Goal: Task Accomplishment & Management: Use online tool/utility

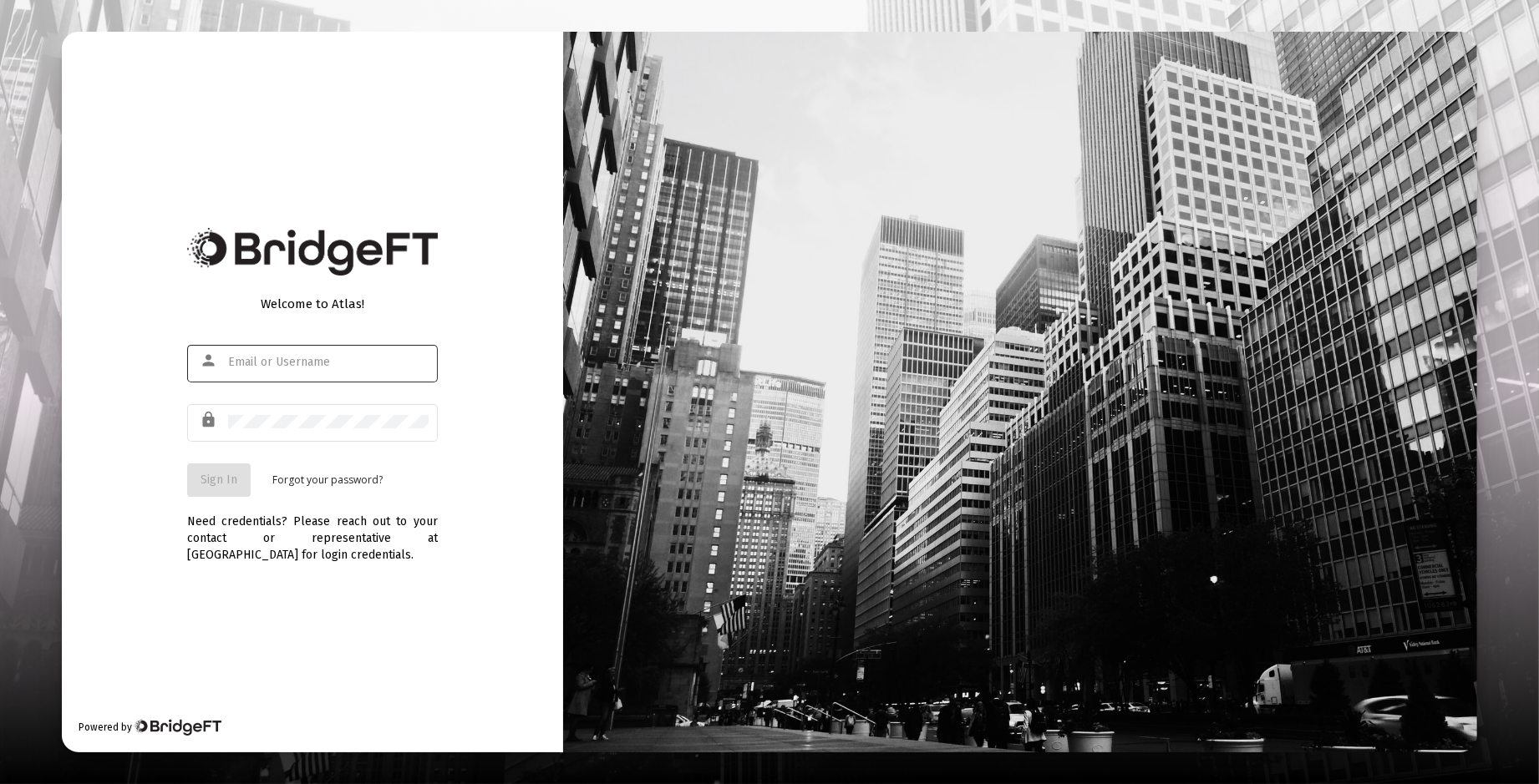
click at [268, 361] on input "text" at bounding box center [328, 363] width 201 height 14
click at [250, 364] on input "text" at bounding box center [328, 363] width 201 height 14
type input "m"
click at [362, 363] on input "text" at bounding box center [328, 363] width 201 height 14
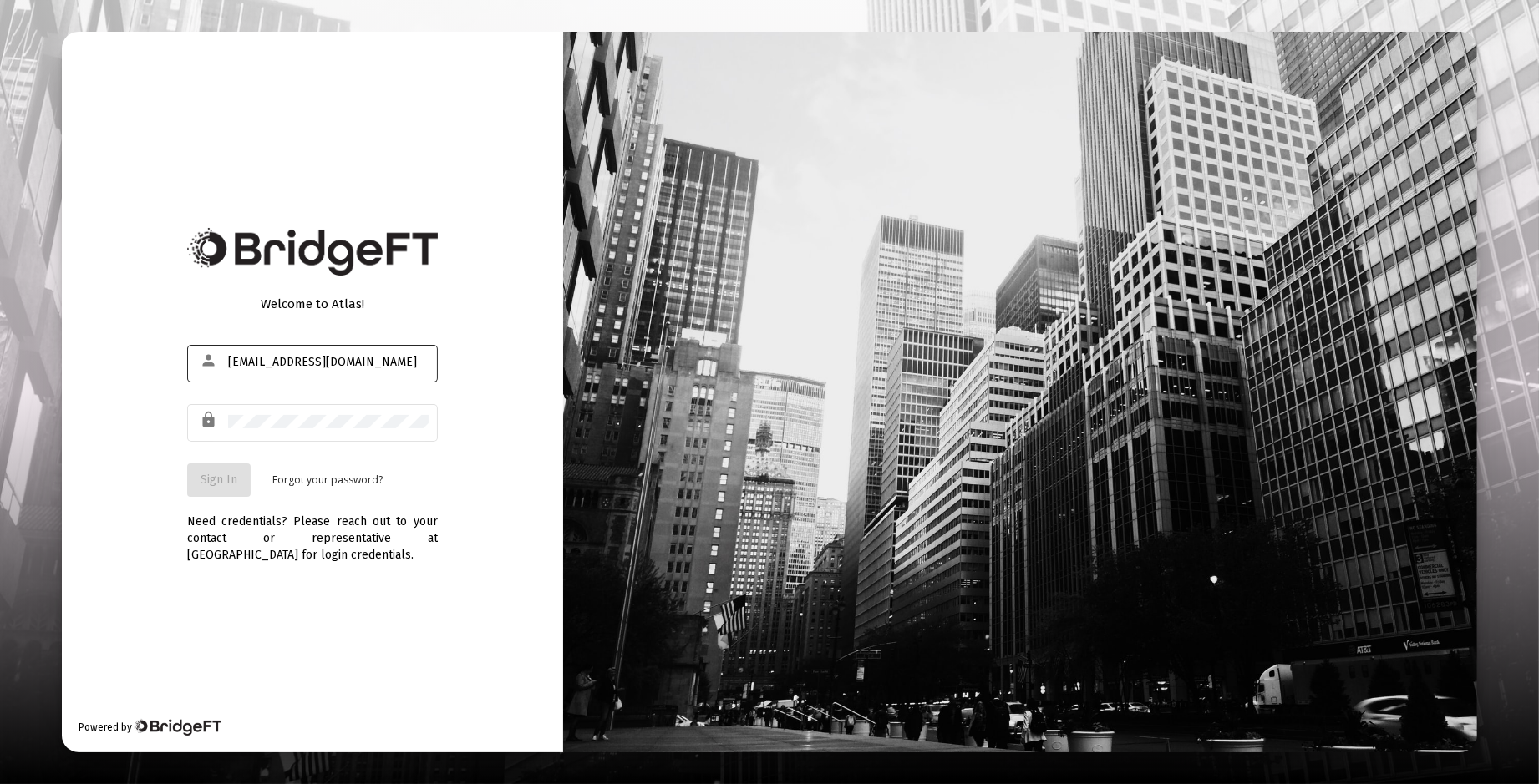
type input "[EMAIL_ADDRESS][DOMAIN_NAME]"
click at [223, 476] on span "Sign In" at bounding box center [218, 479] width 37 height 14
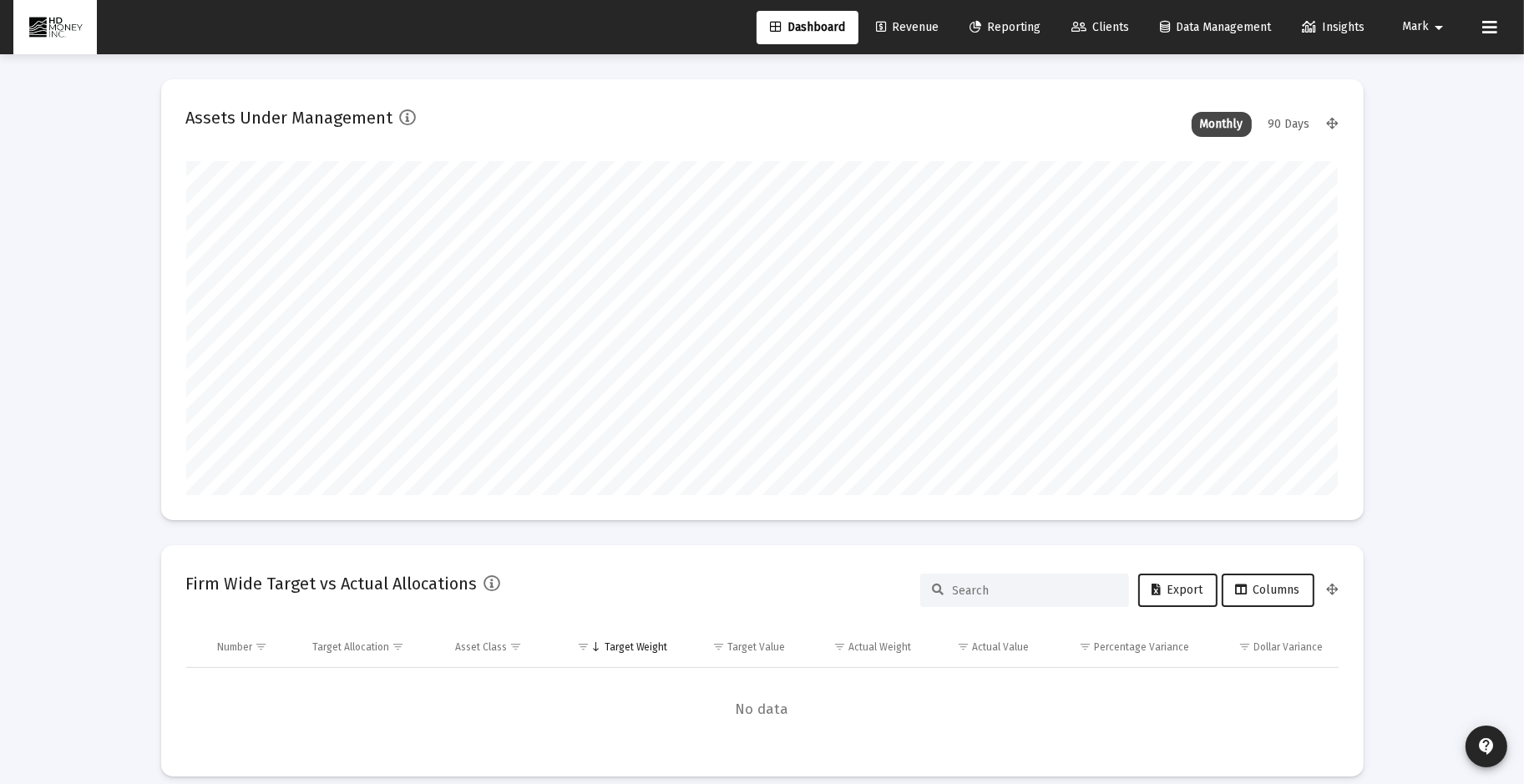
scroll to position [334, 619]
type input "[DATE]"
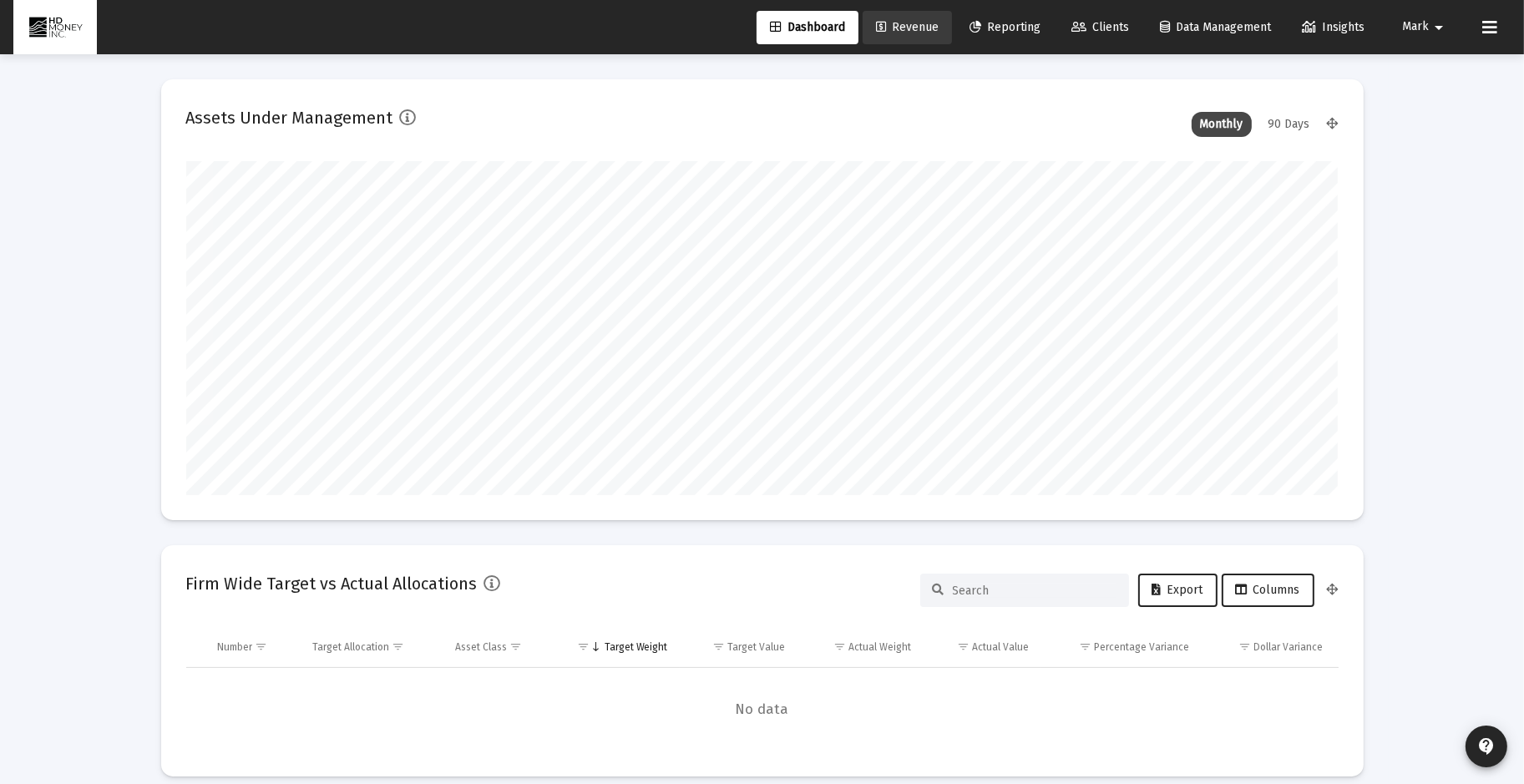
click at [906, 25] on span "Revenue" at bounding box center [907, 27] width 63 height 14
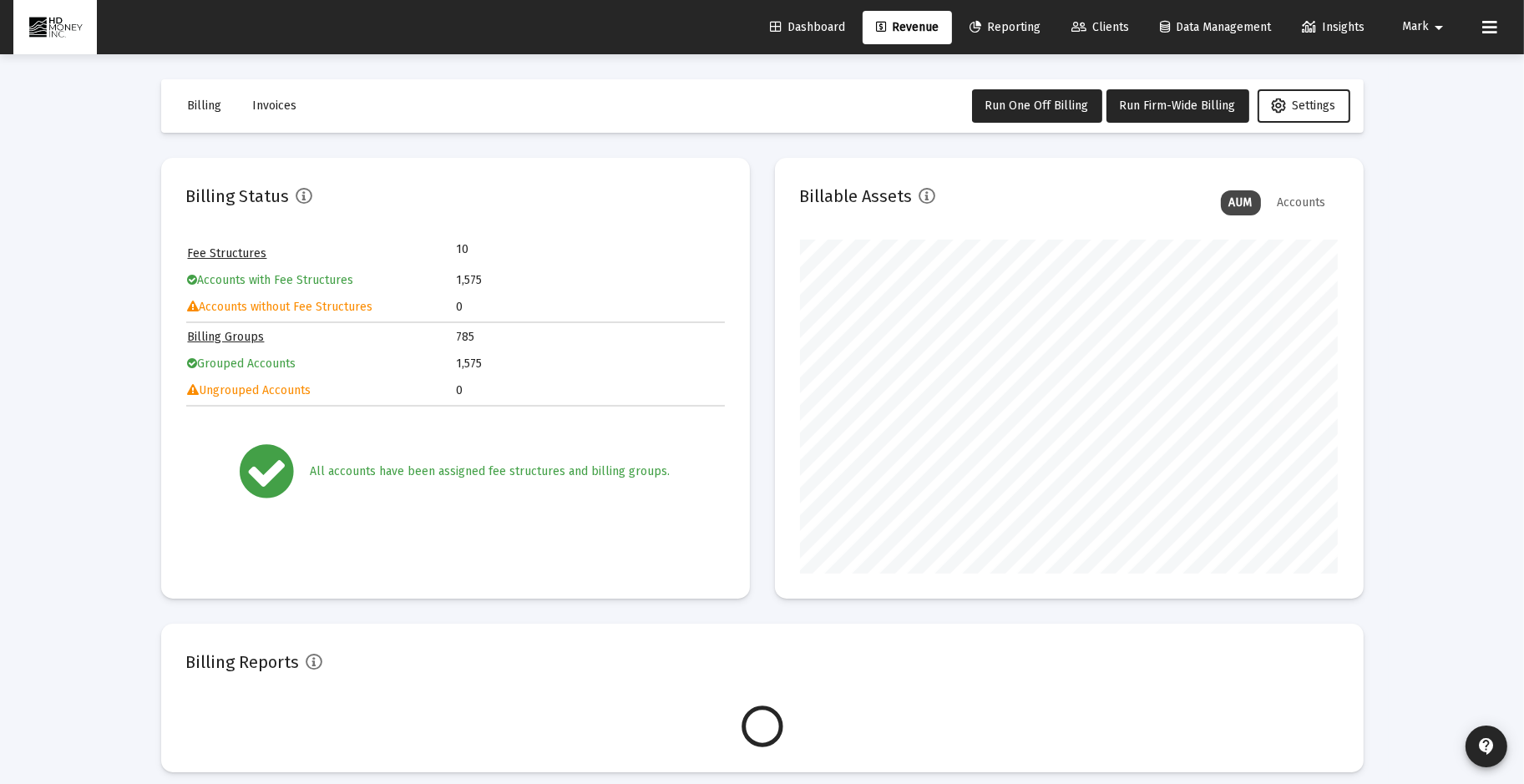
scroll to position [334, 539]
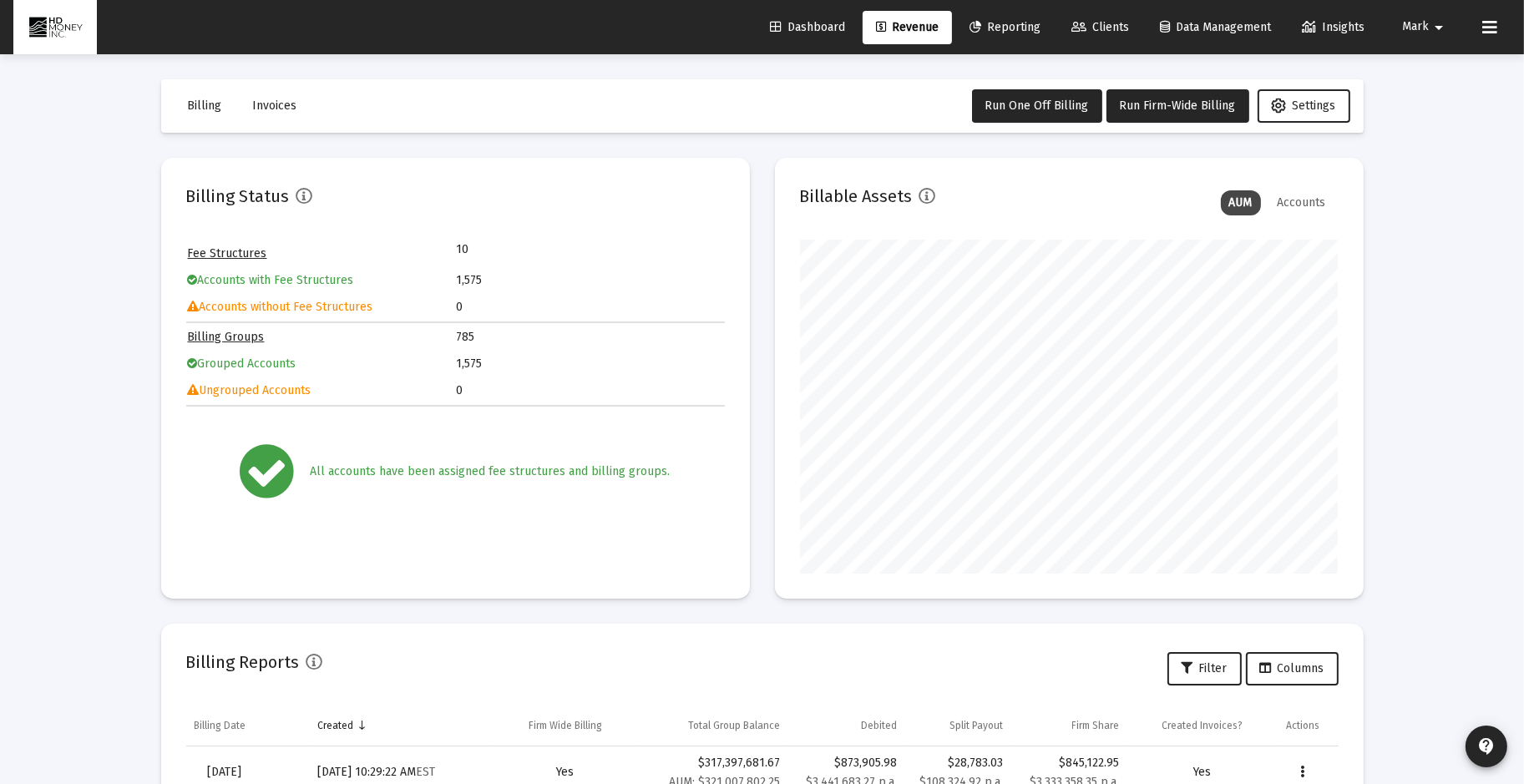
drag, startPoint x: 361, startPoint y: 187, endPoint x: 369, endPoint y: 200, distance: 15.3
click at [366, 196] on div "Billing Status" at bounding box center [455, 202] width 539 height 40
click at [567, 198] on div "Billing Status" at bounding box center [455, 202] width 539 height 40
click at [1166, 101] on span "Run Firm-Wide Billing" at bounding box center [1177, 105] width 116 height 14
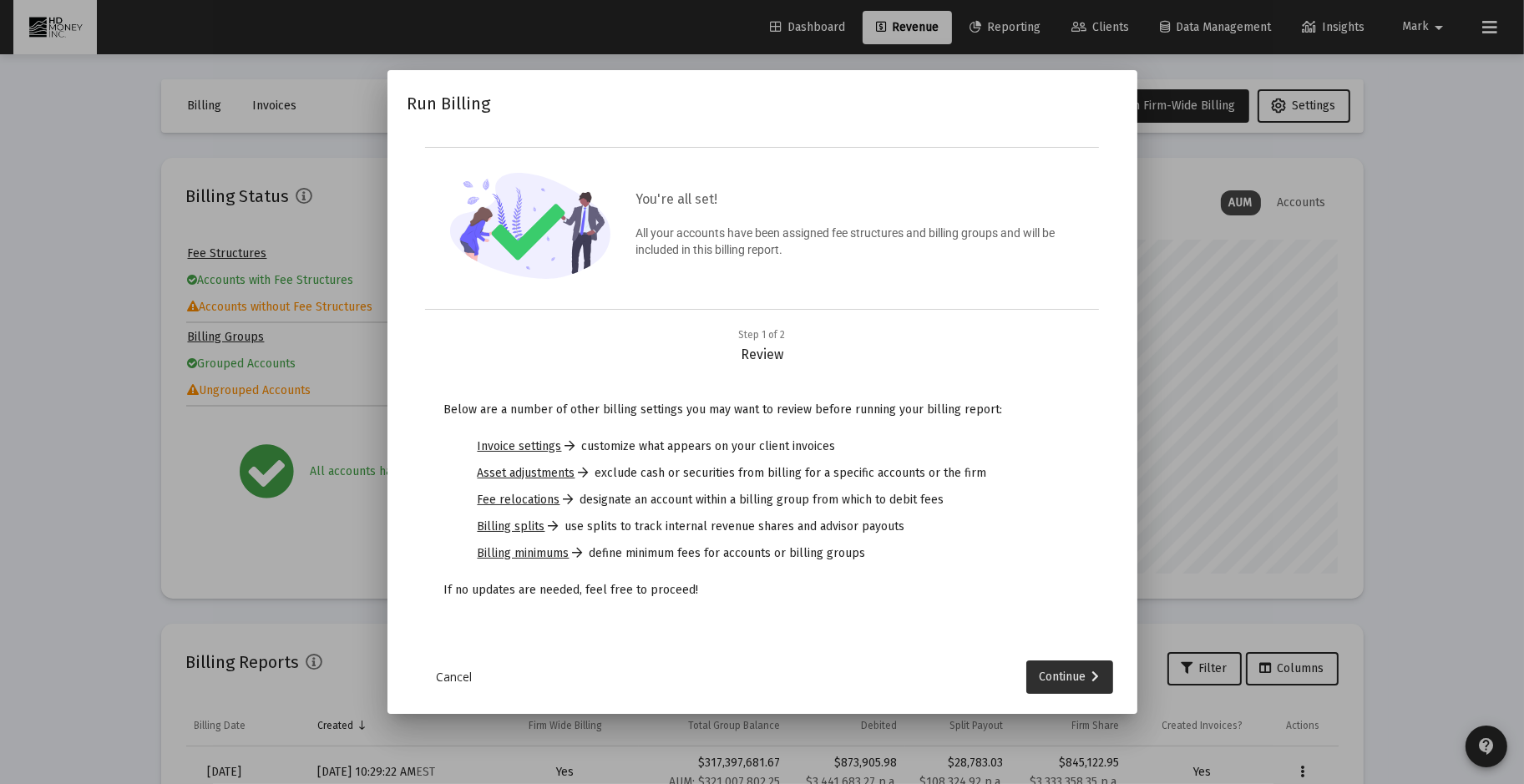
click at [1064, 669] on div "Continue" at bounding box center [1070, 677] width 60 height 33
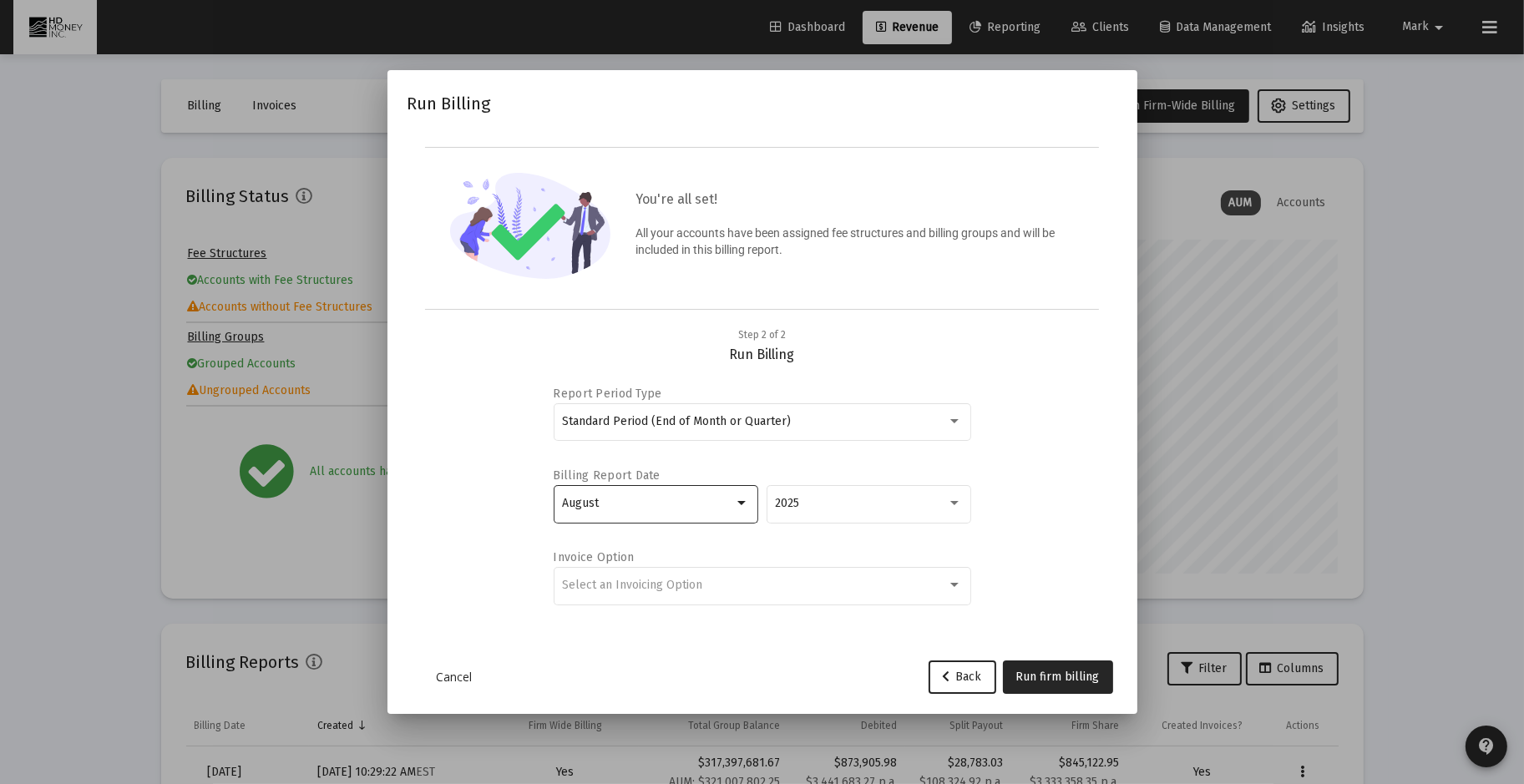
click at [742, 501] on div at bounding box center [742, 503] width 8 height 4
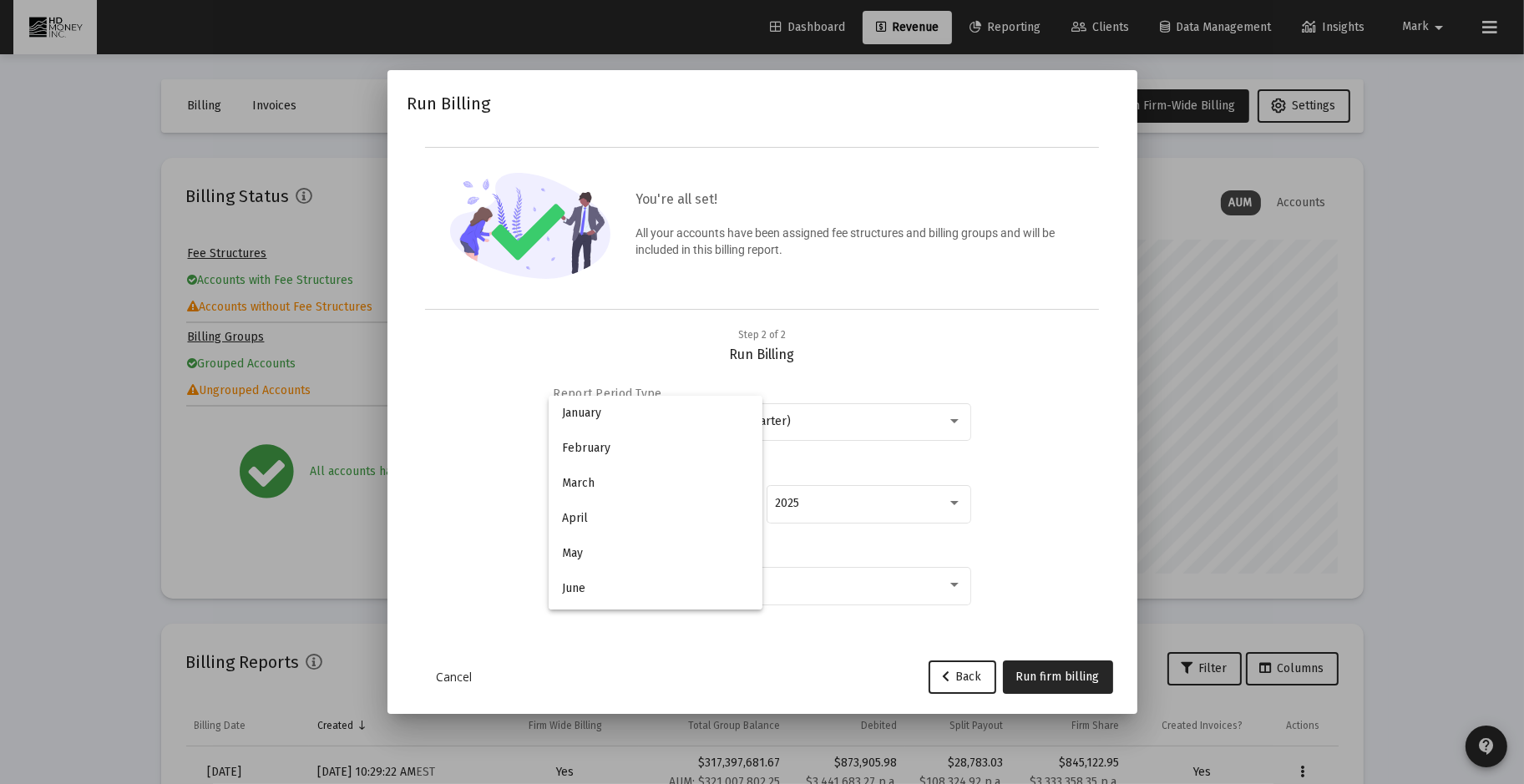
scroll to position [155, 0]
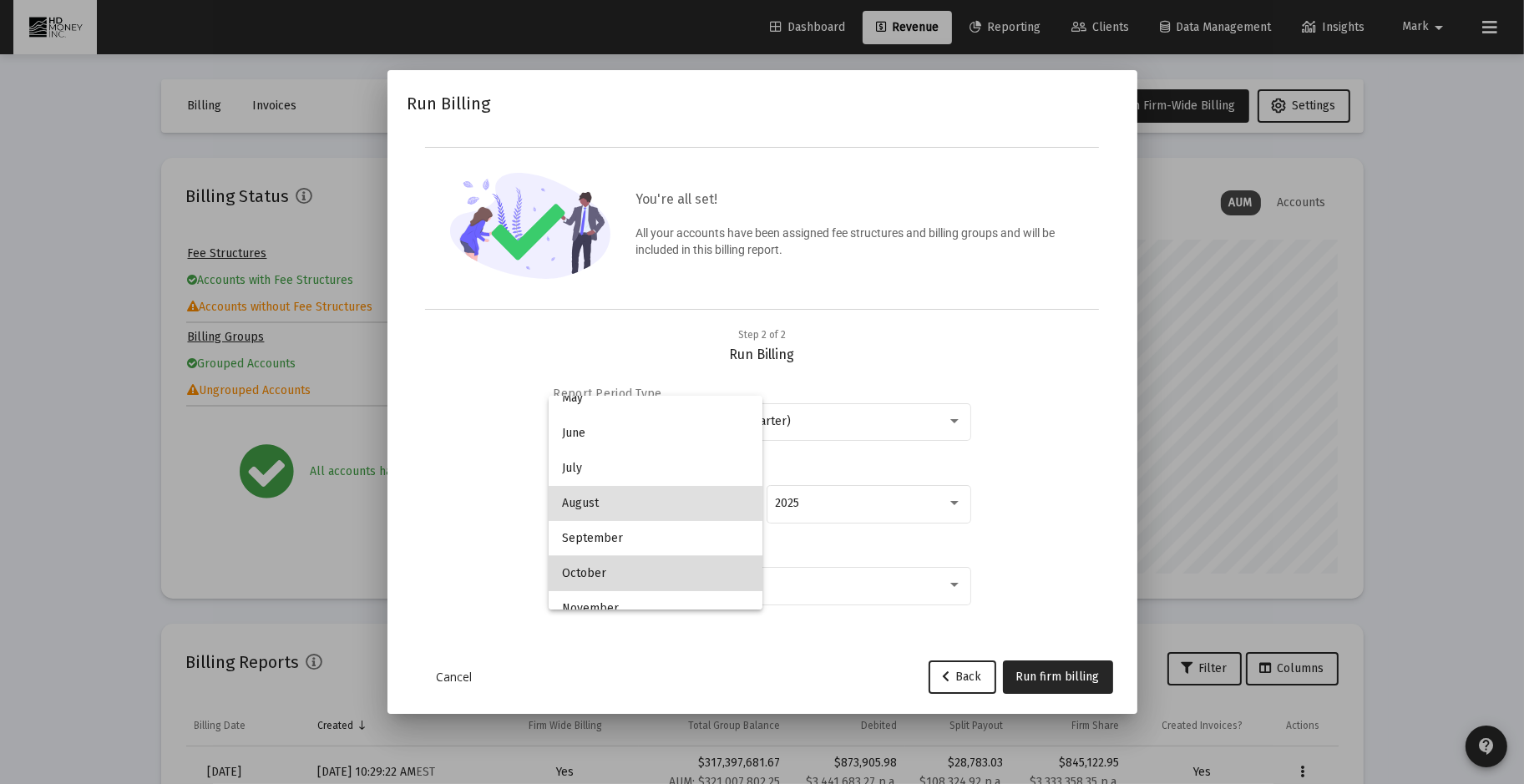
click at [699, 575] on span "October" at bounding box center [656, 573] width 187 height 35
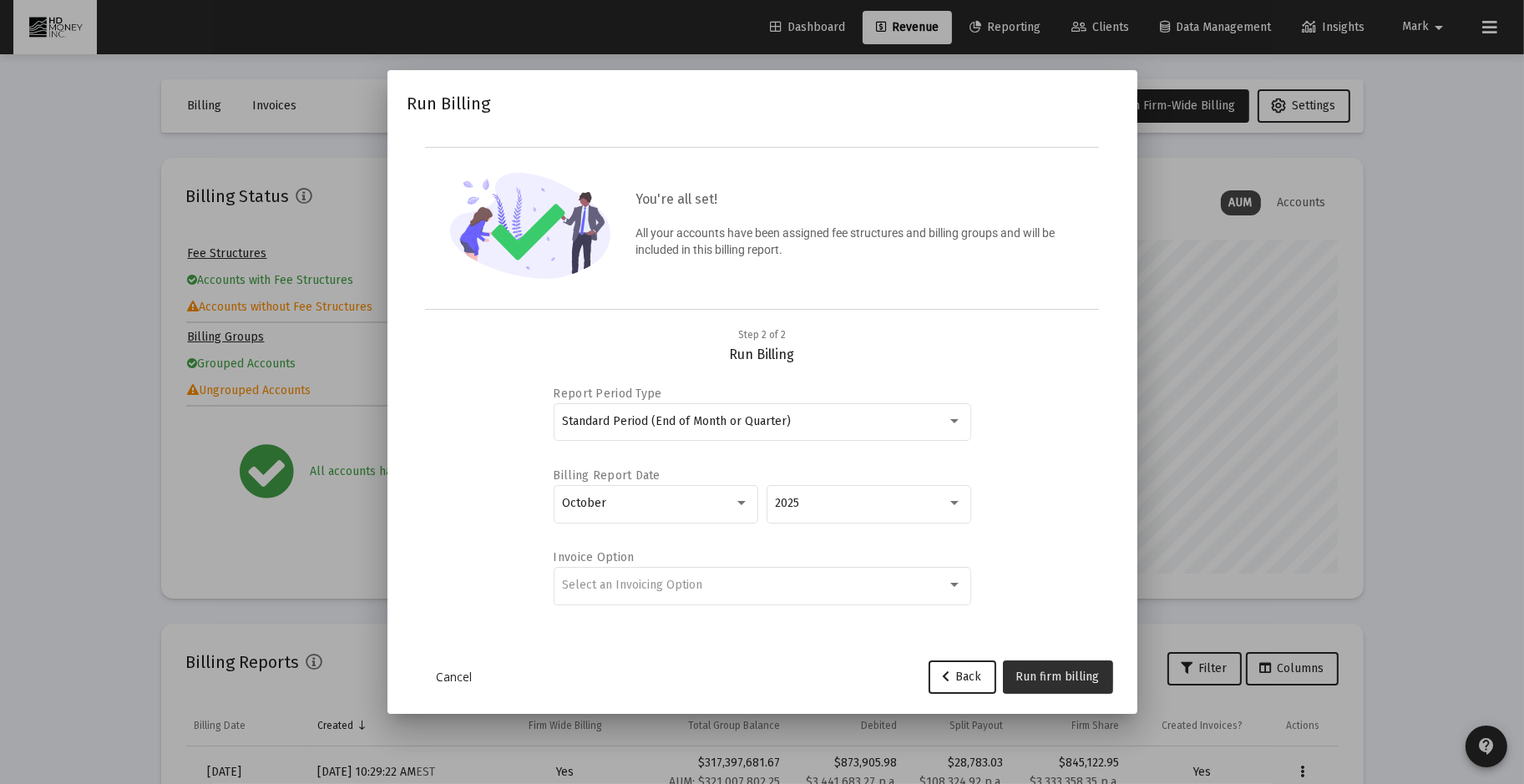
click at [1047, 671] on span "Run firm billing" at bounding box center [1058, 676] width 83 height 14
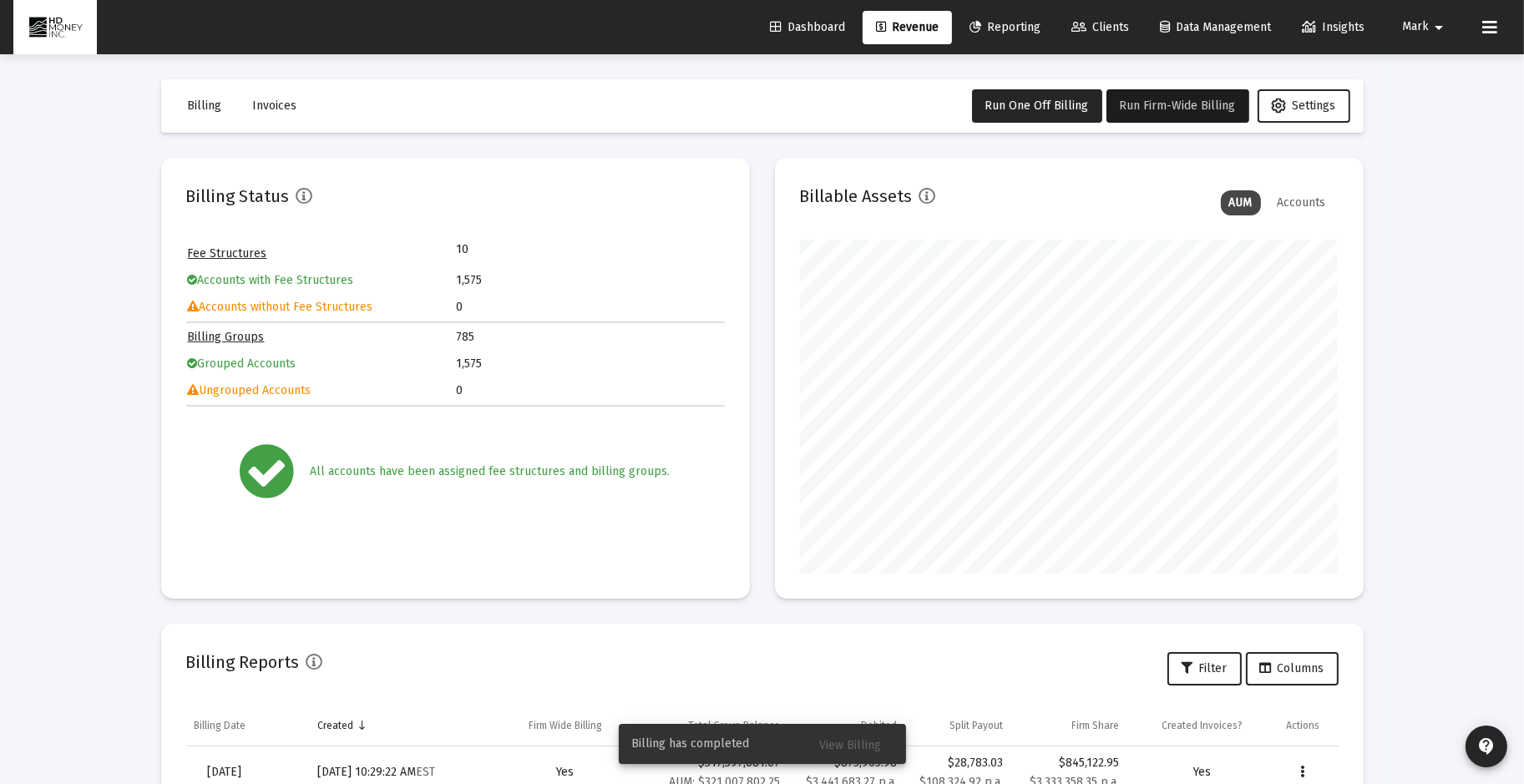
click at [843, 738] on span "View Billing" at bounding box center [850, 745] width 62 height 14
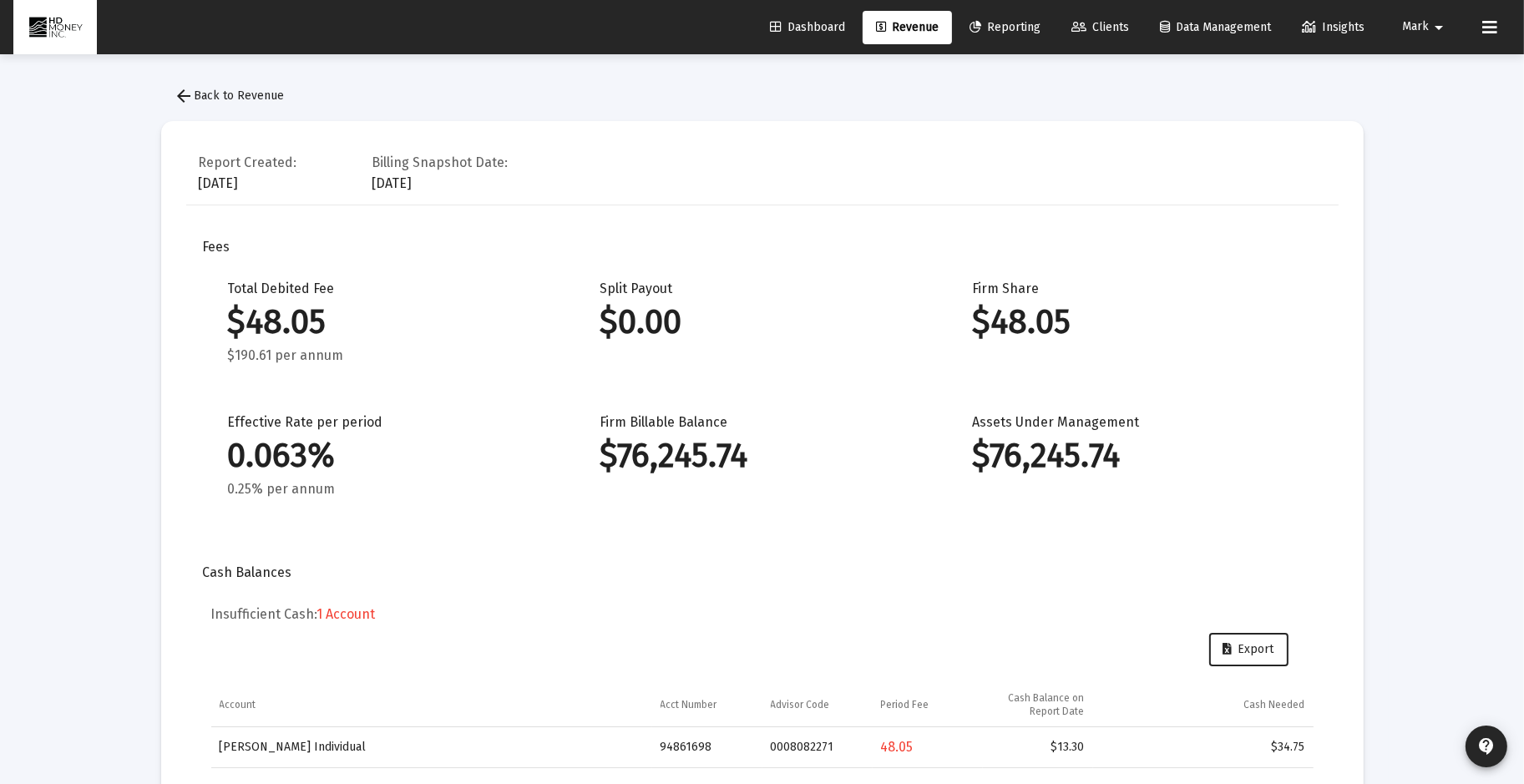
scroll to position [10861, 0]
click at [183, 96] on mat-icon "arrow_back" at bounding box center [184, 96] width 20 height 20
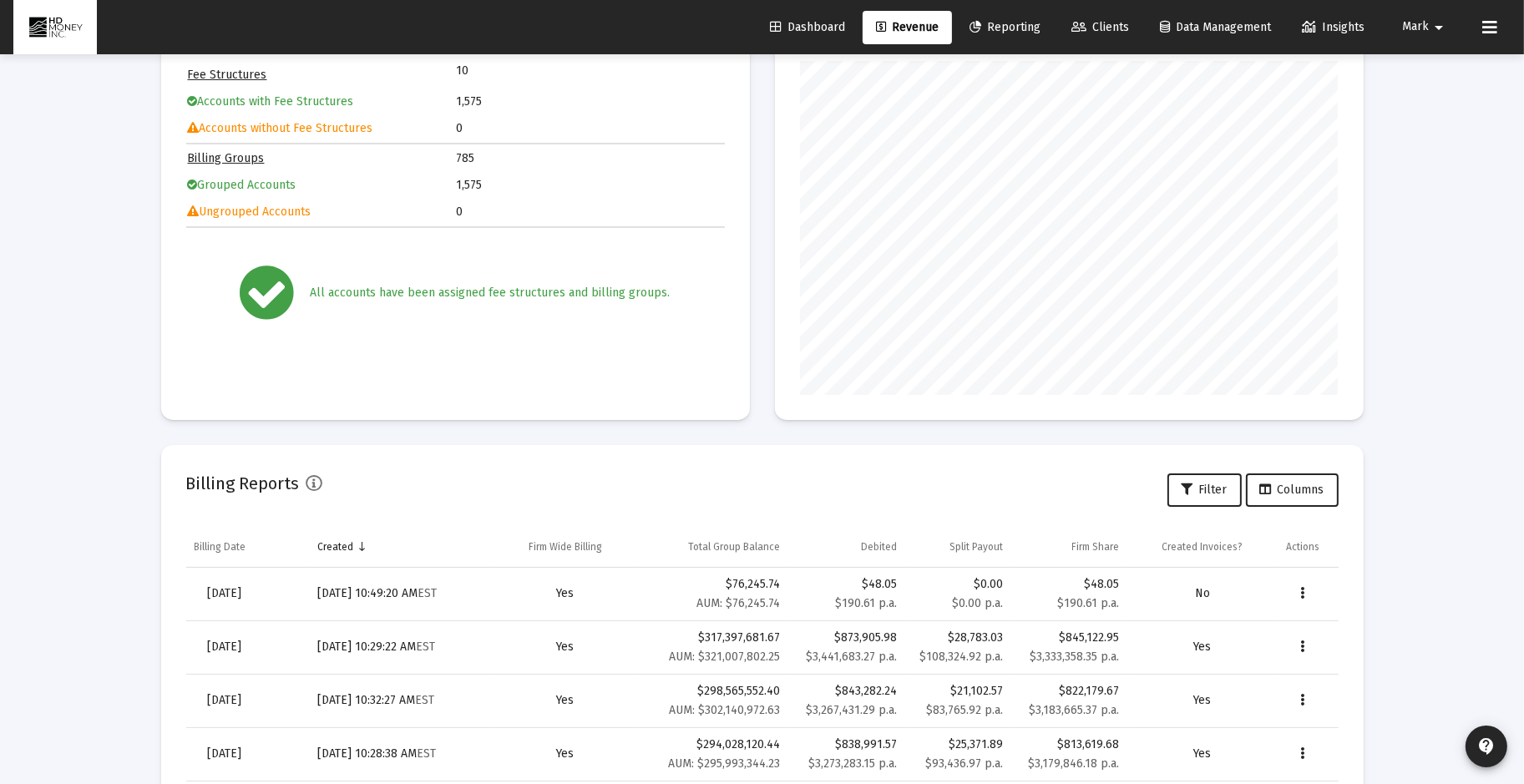
scroll to position [180, 0]
click at [1305, 589] on button "Data grid" at bounding box center [1302, 591] width 33 height 33
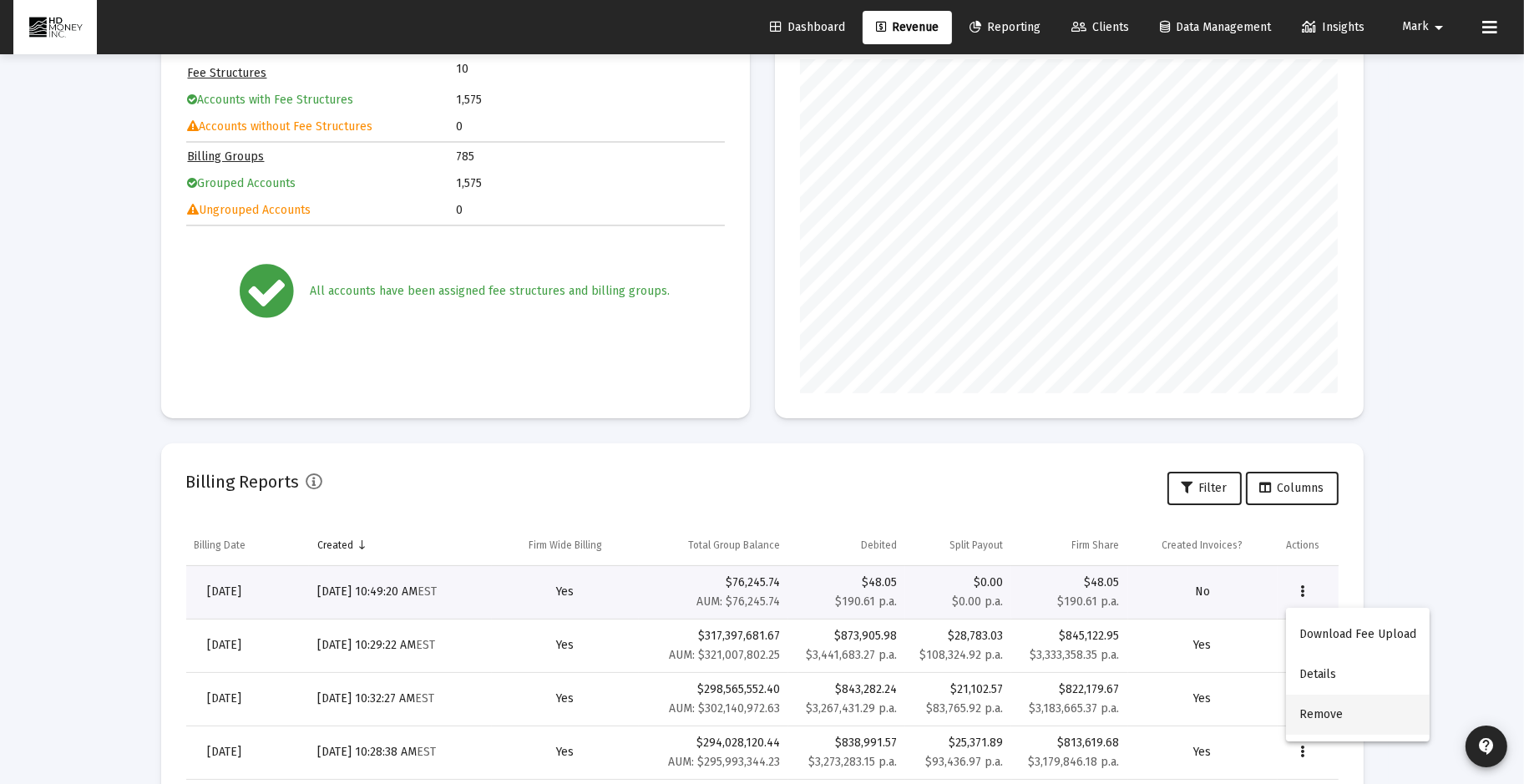
click at [1326, 711] on button "Remove" at bounding box center [1357, 714] width 144 height 40
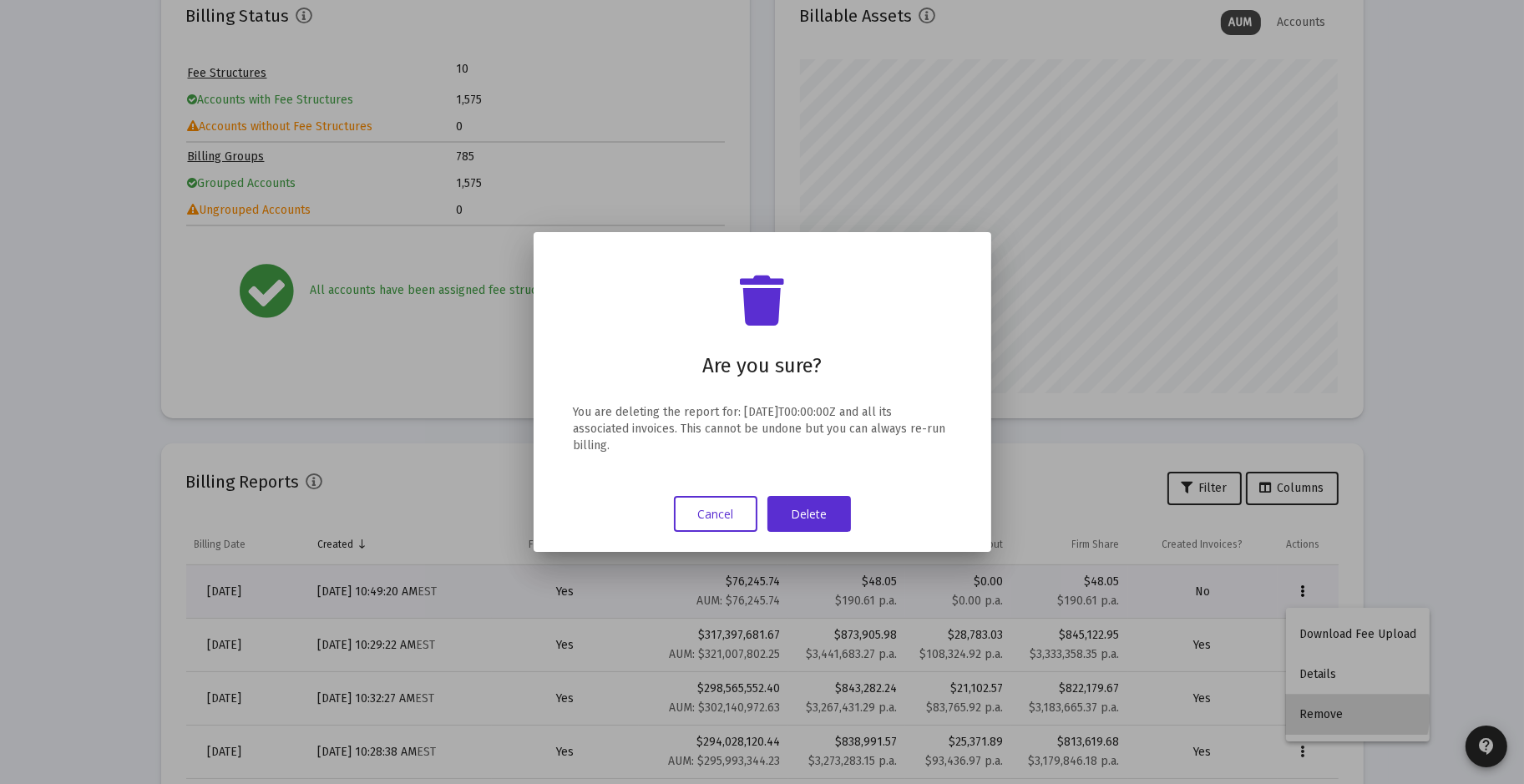
scroll to position [0, 0]
click at [805, 503] on button "Delete" at bounding box center [809, 514] width 83 height 36
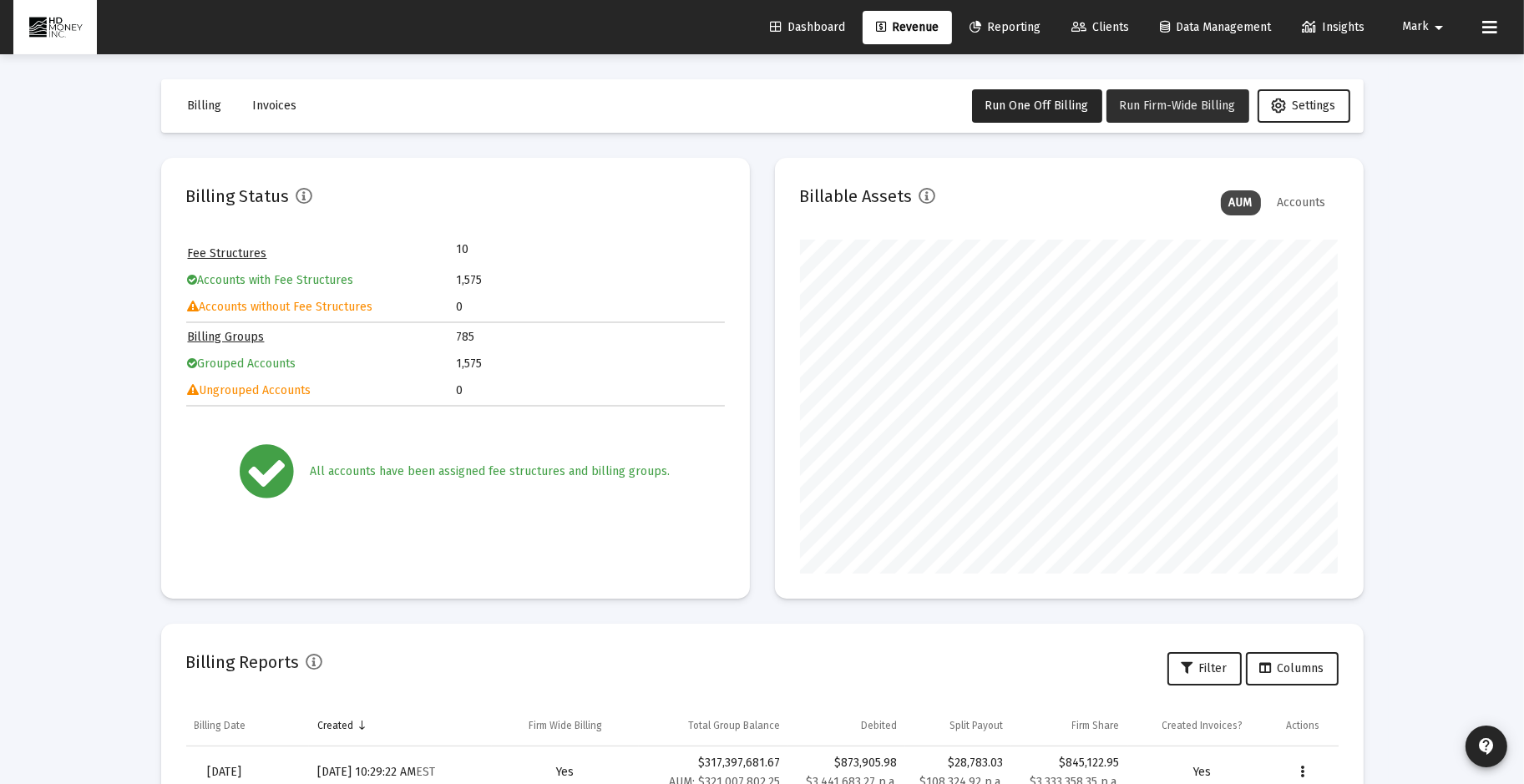
click at [1179, 99] on span "Run Firm-Wide Billing" at bounding box center [1177, 105] width 116 height 14
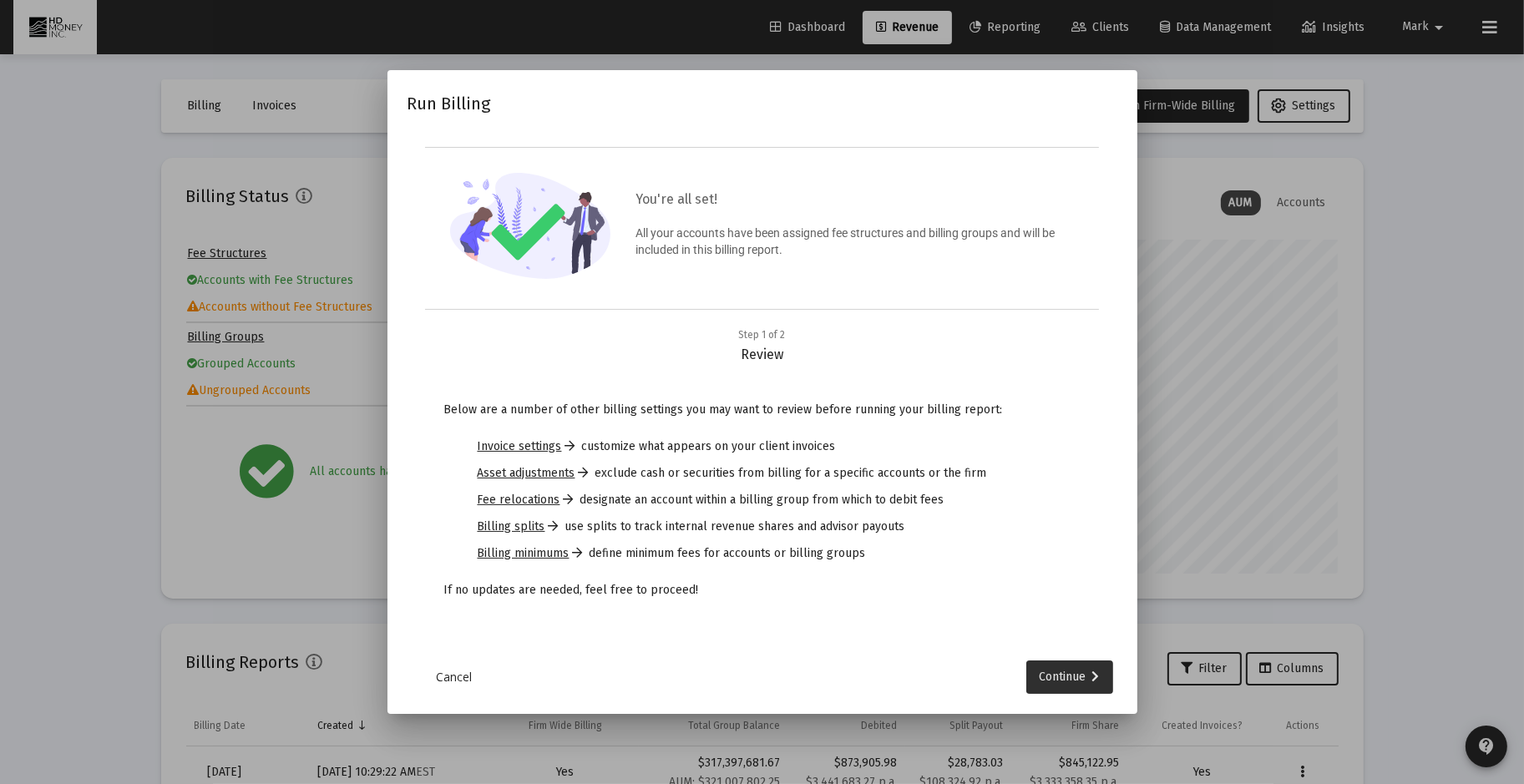
click at [1087, 679] on div "Continue" at bounding box center [1070, 677] width 60 height 33
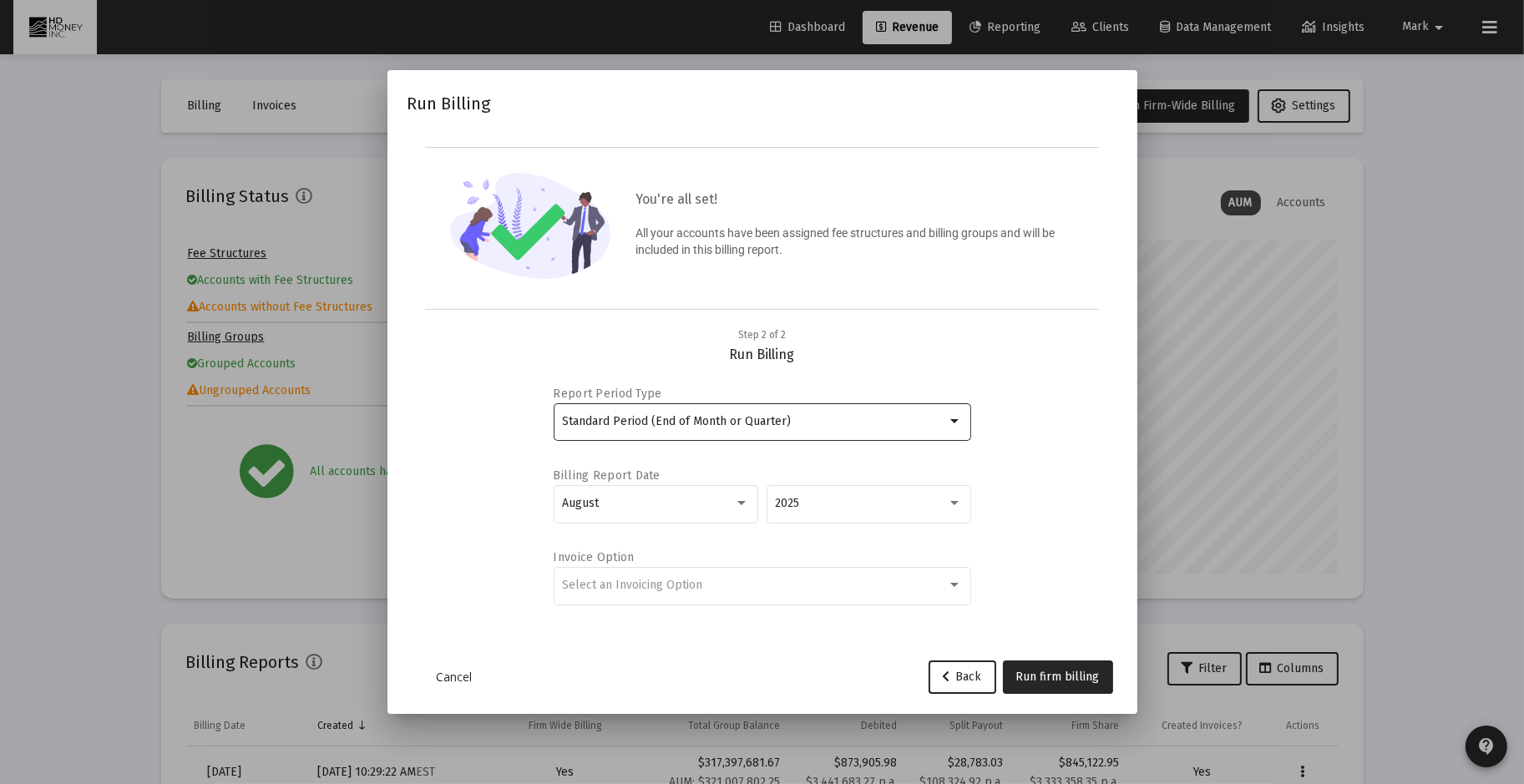
click at [856, 418] on div "Standard Period (End of Month or Quarter)" at bounding box center [754, 422] width 385 height 14
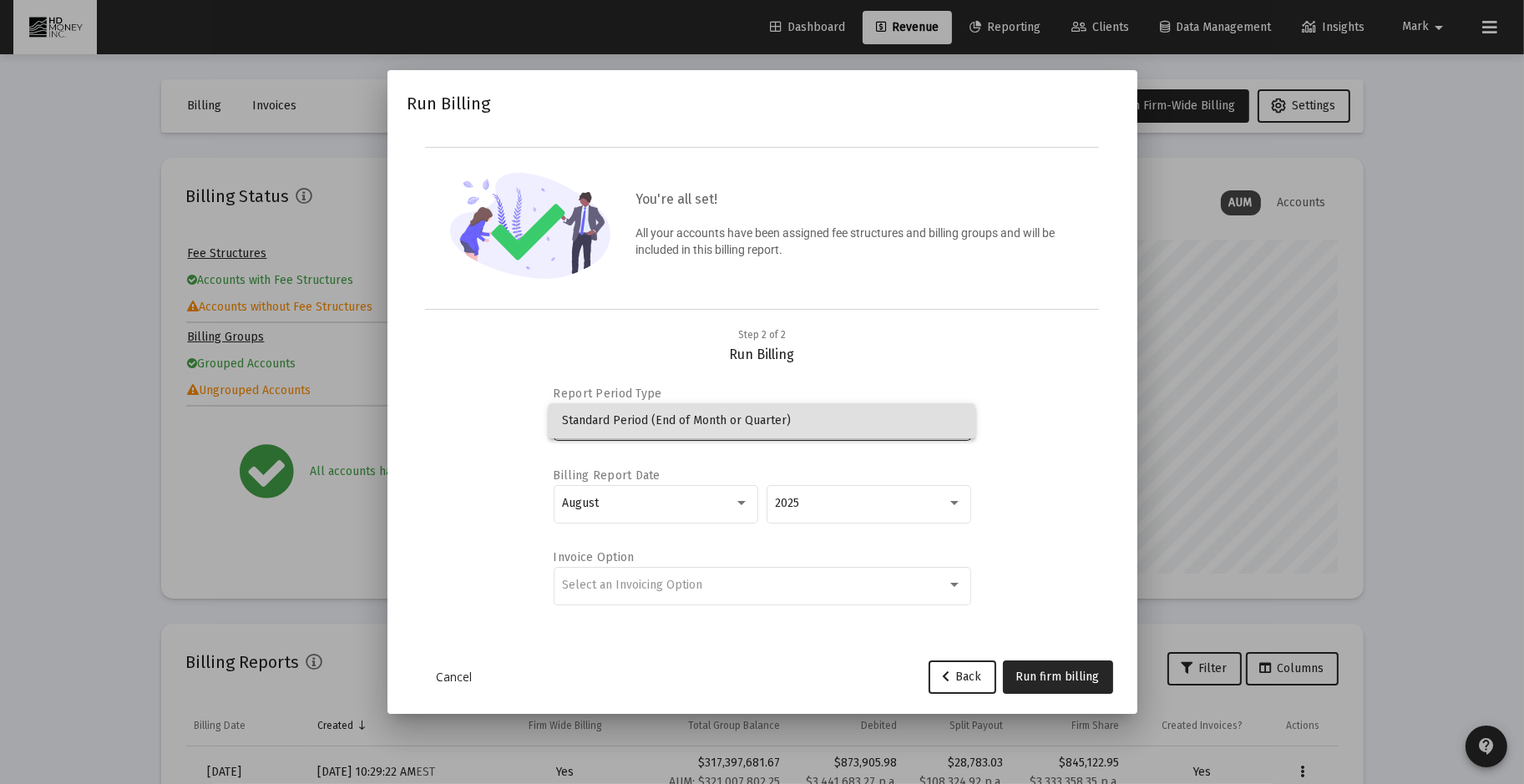
click at [710, 502] on div at bounding box center [762, 392] width 1524 height 784
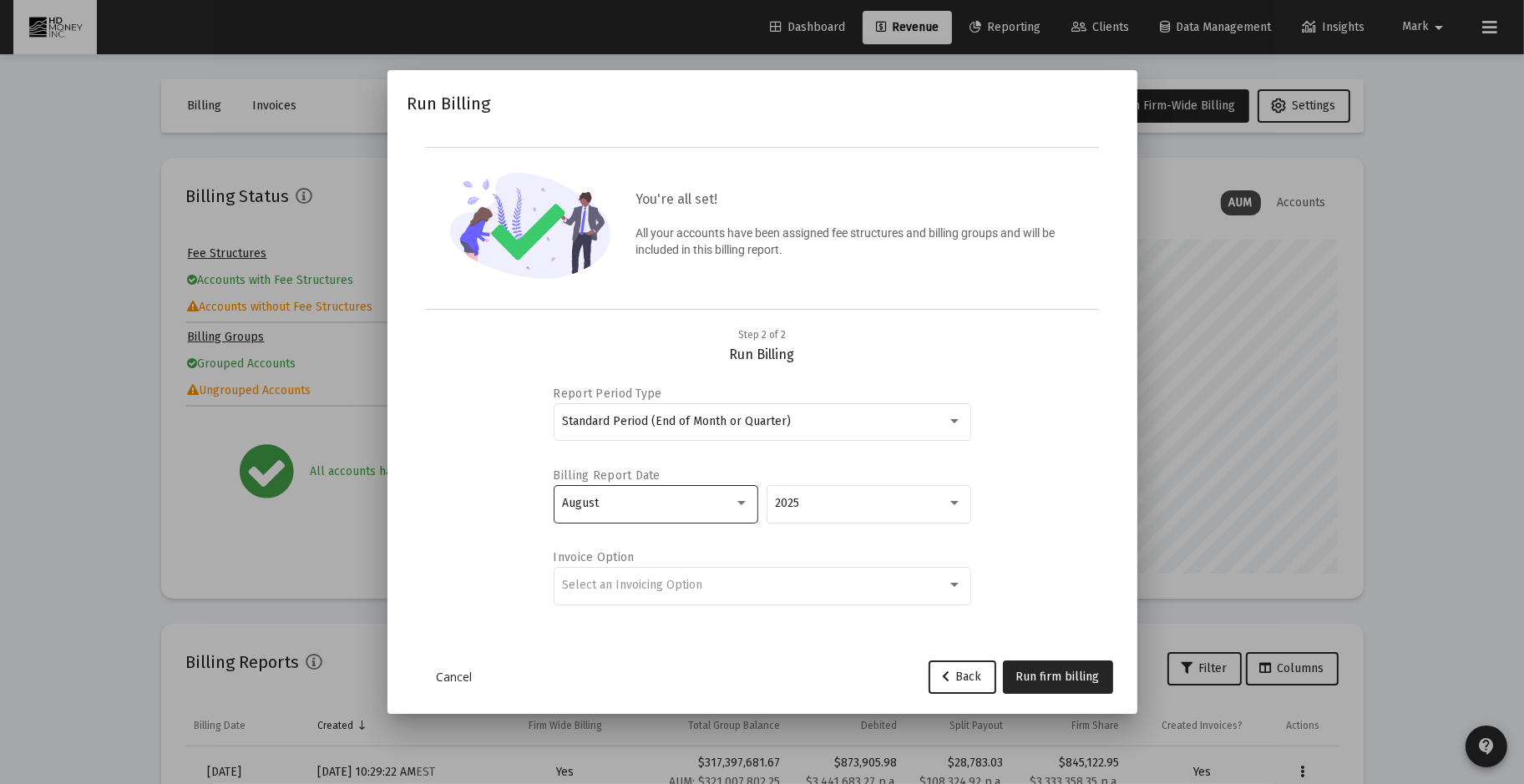
click at [743, 499] on div at bounding box center [742, 504] width 15 height 14
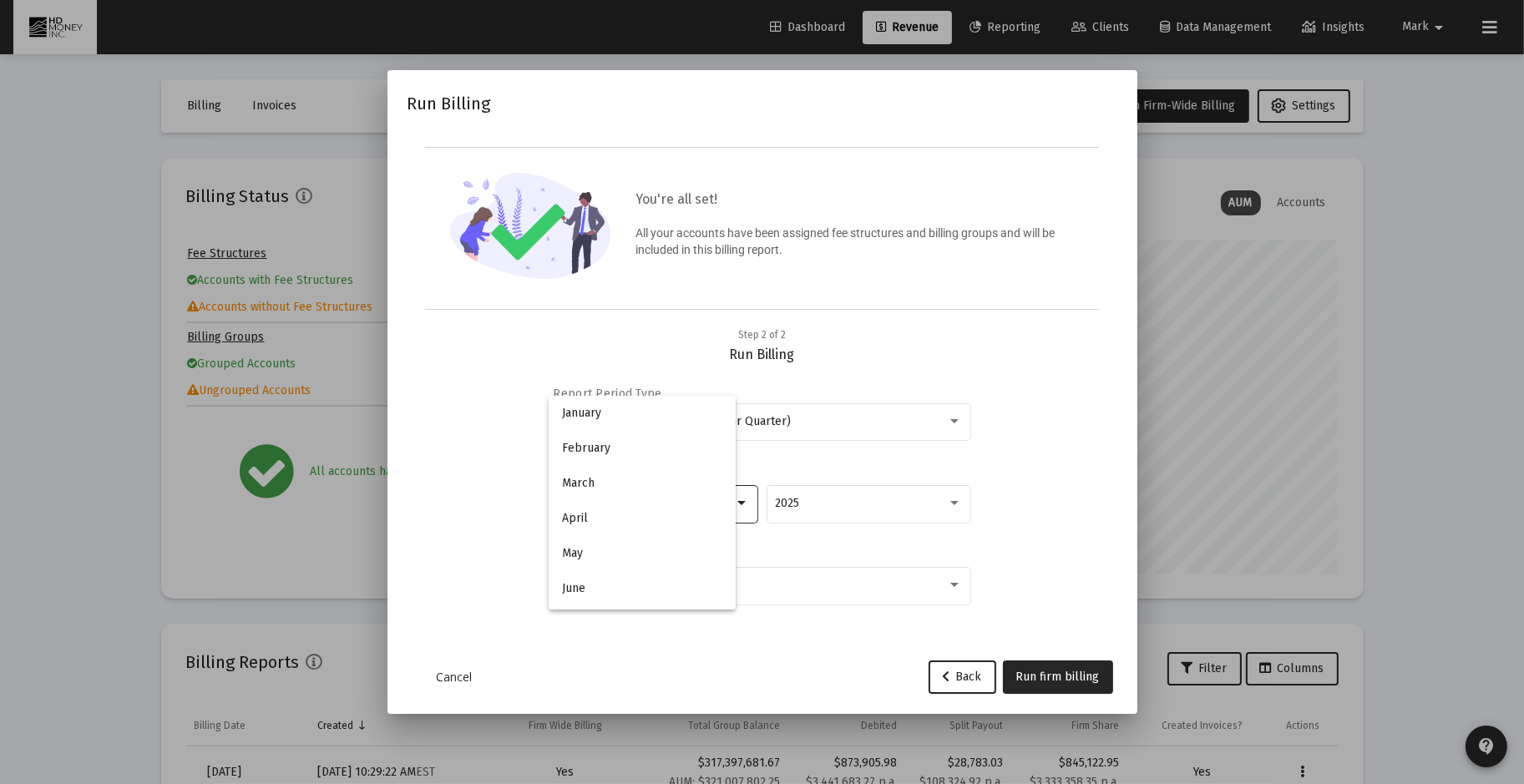
scroll to position [155, 0]
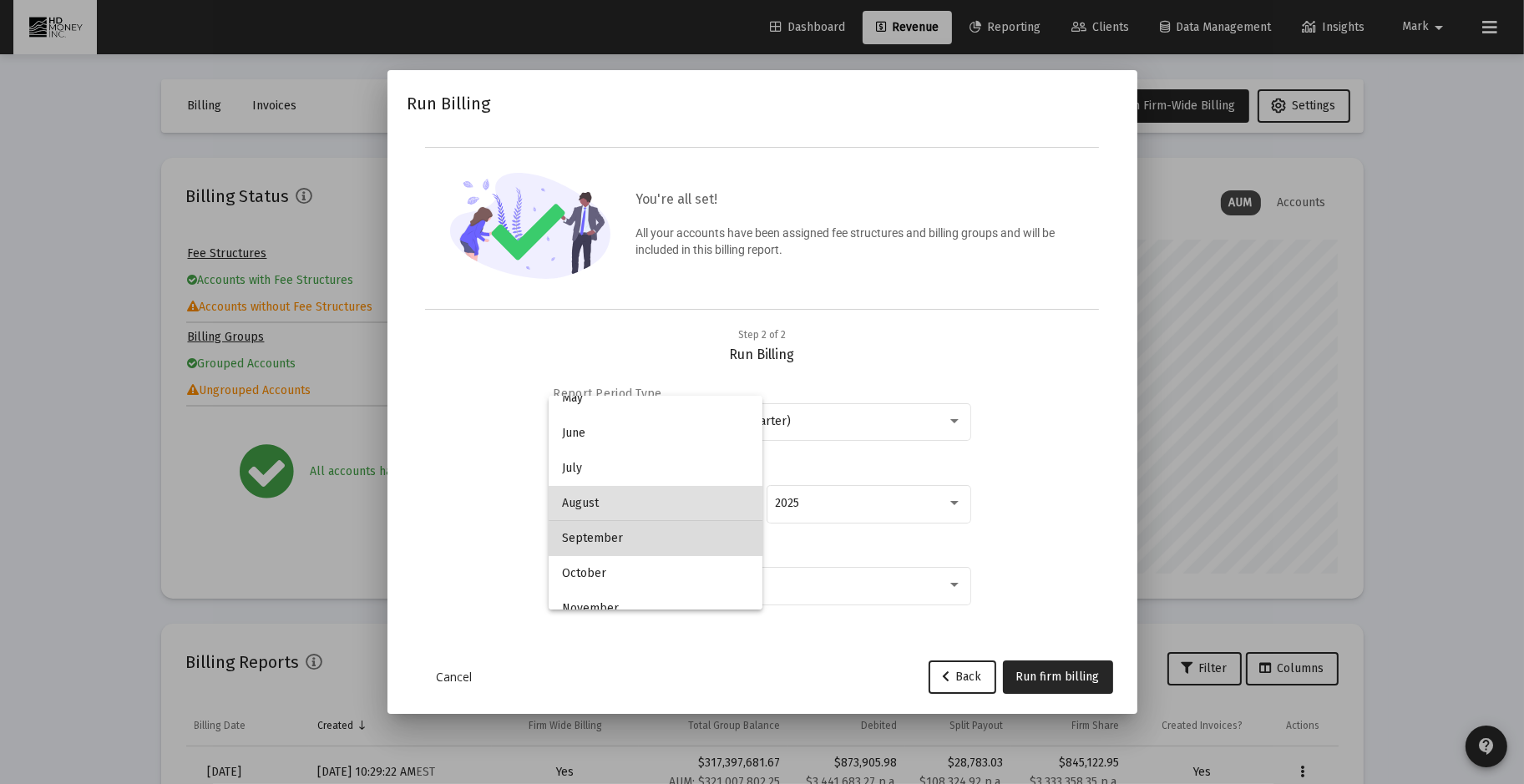
click at [690, 547] on span "September" at bounding box center [656, 538] width 187 height 35
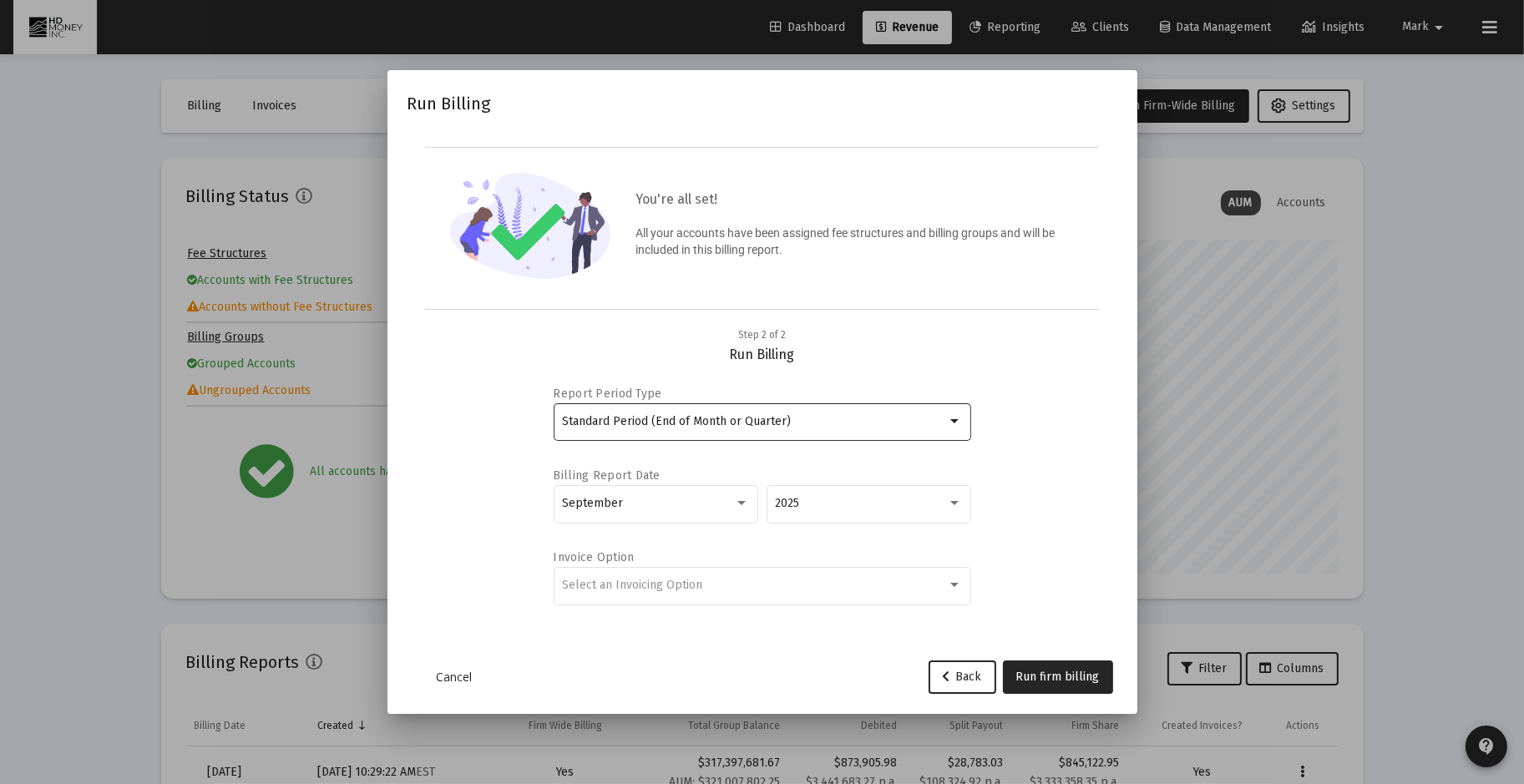
click at [954, 415] on div at bounding box center [955, 422] width 15 height 14
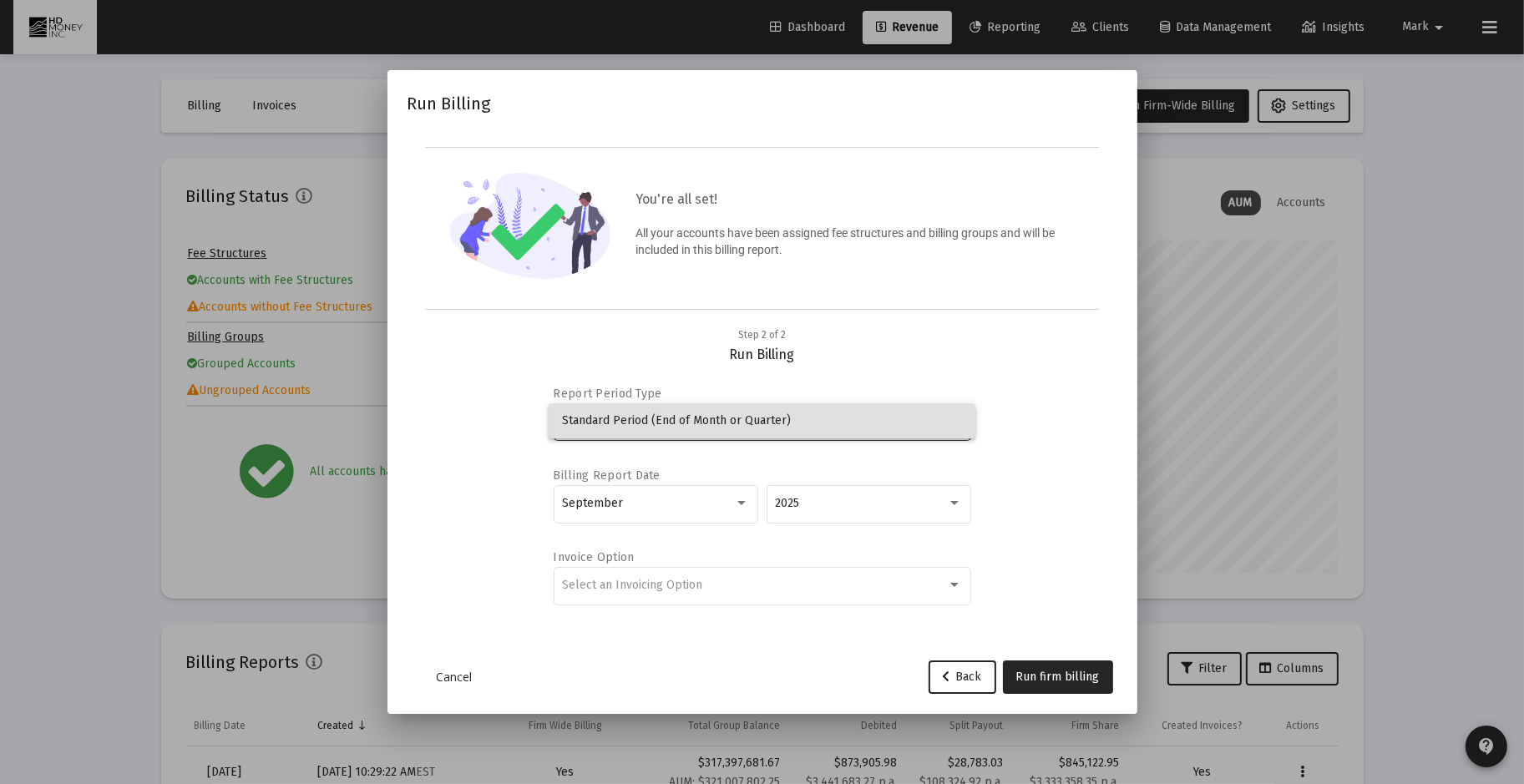
click at [962, 420] on mat-option "Standard Period (End of Month or Quarter)" at bounding box center [762, 420] width 426 height 35
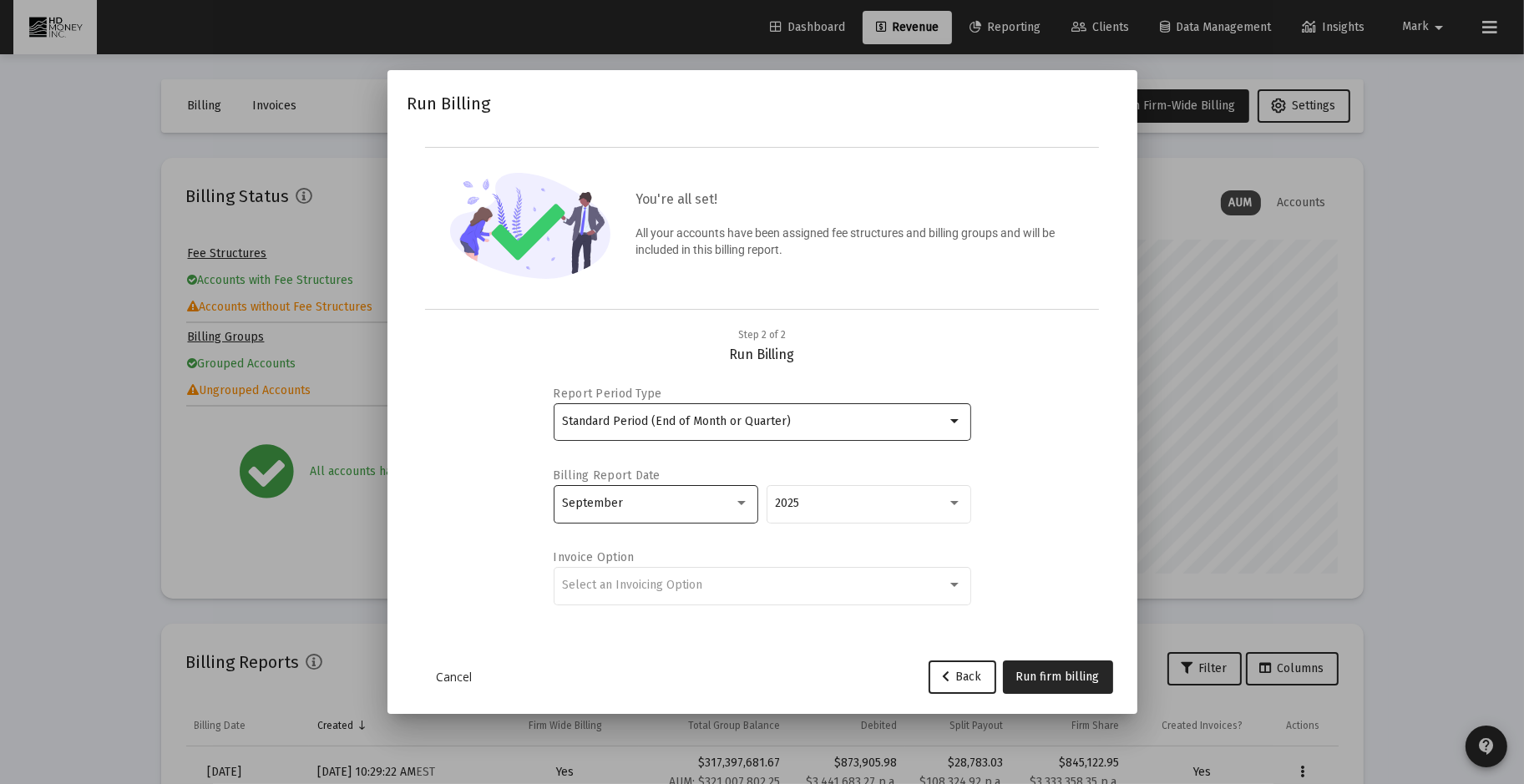
click at [746, 504] on div at bounding box center [742, 504] width 15 height 14
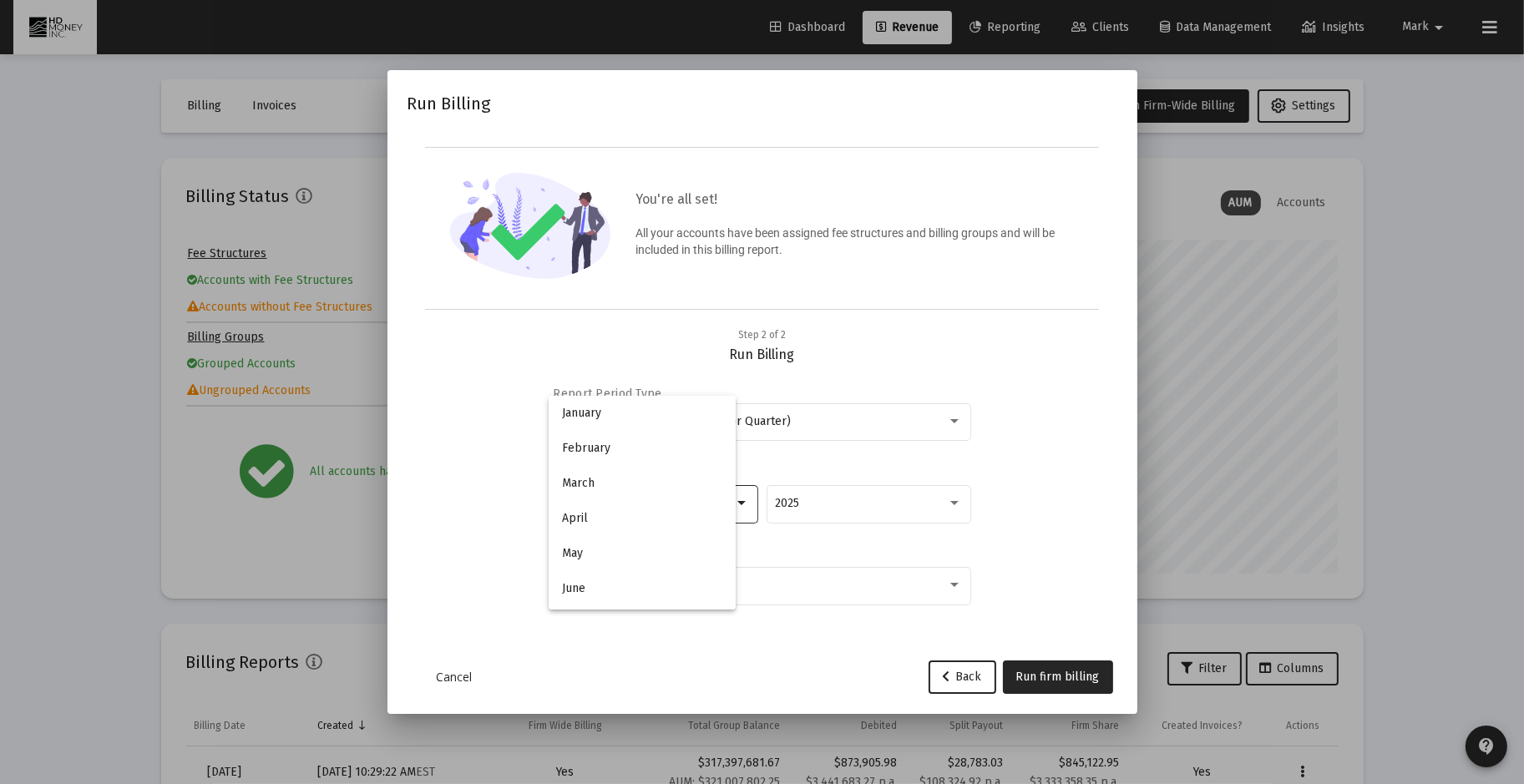
scroll to position [190, 0]
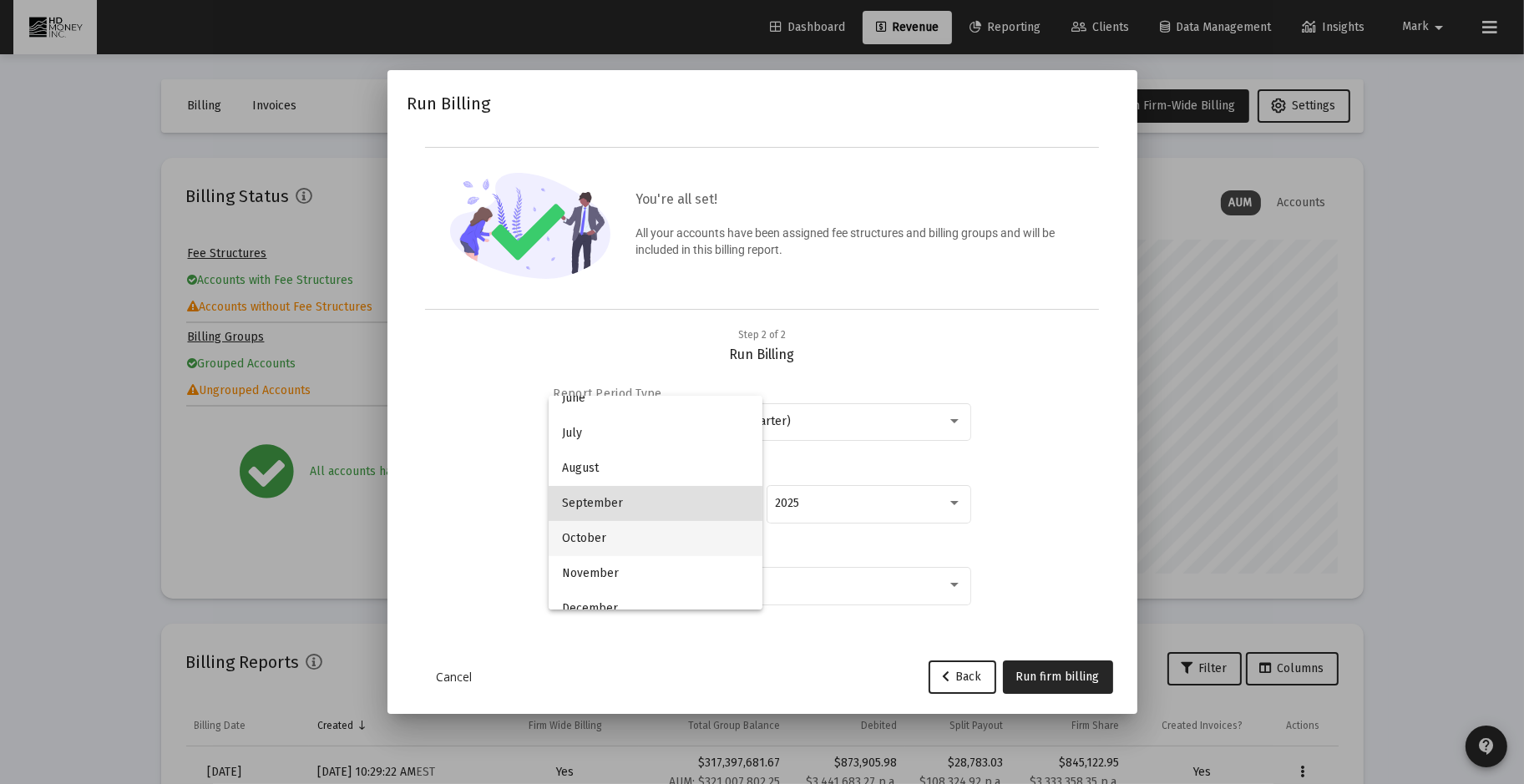
click at [714, 544] on span "October" at bounding box center [656, 538] width 187 height 35
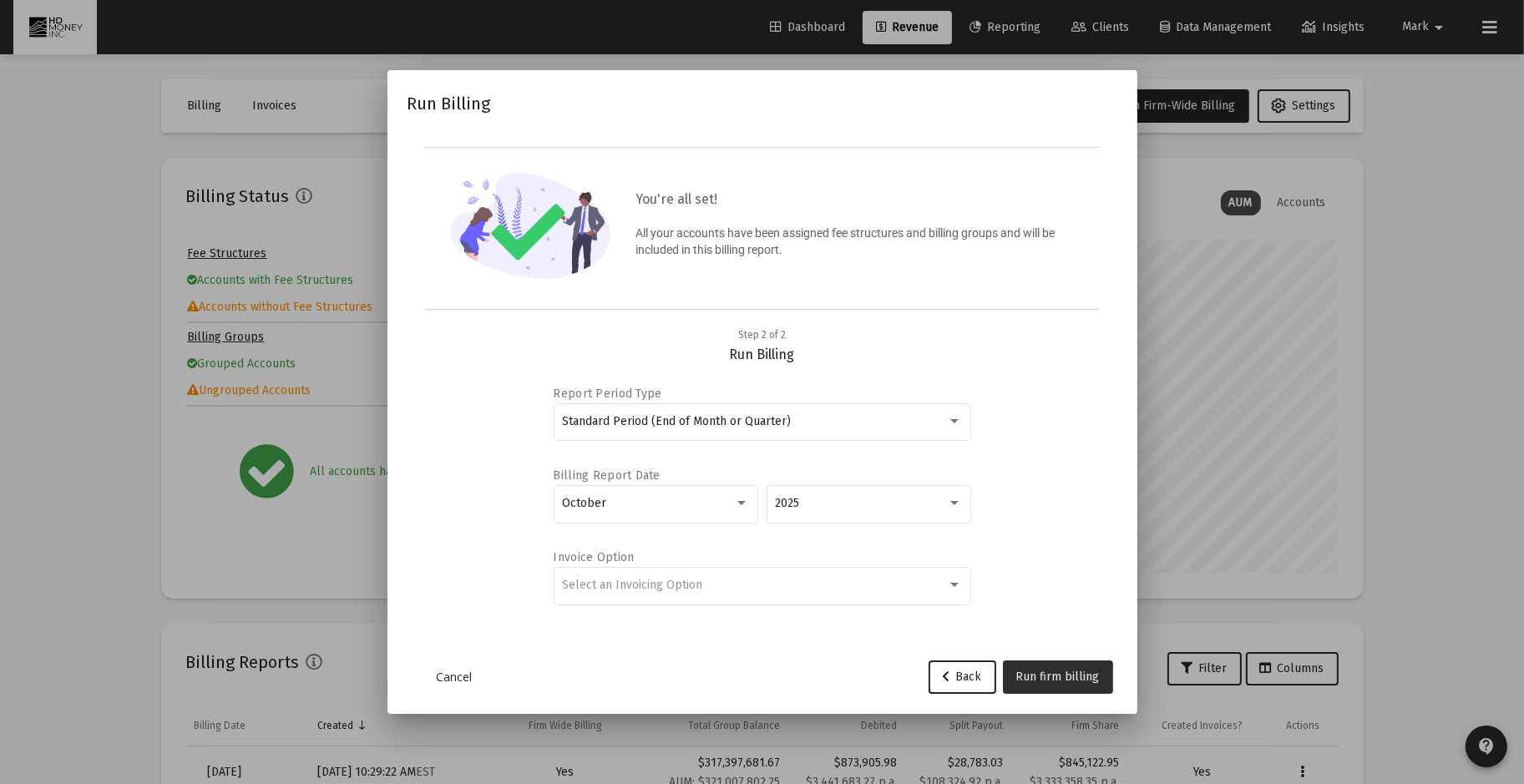
click at [1077, 669] on span "Run firm billing" at bounding box center [1058, 676] width 83 height 14
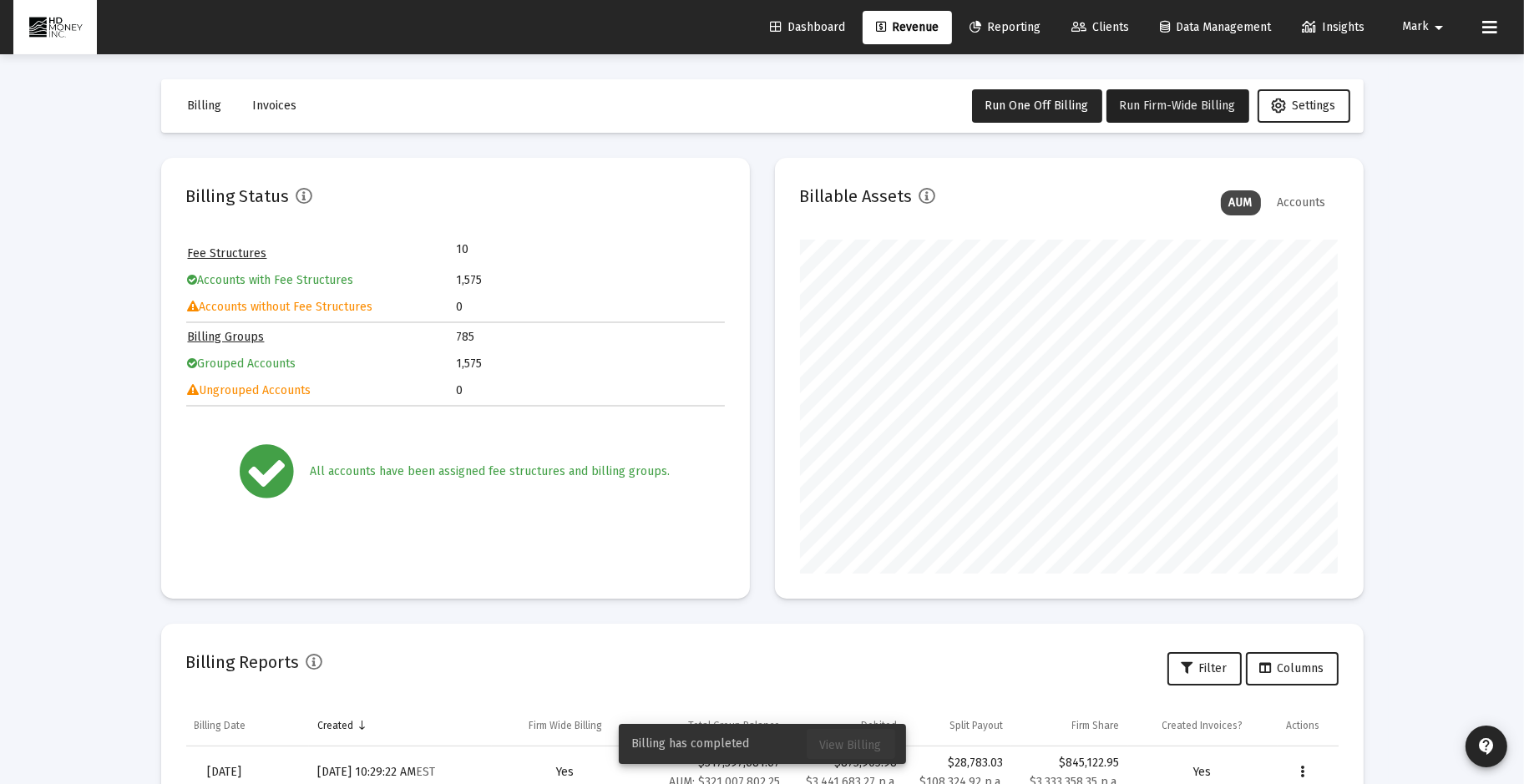
click at [866, 747] on span "View Billing" at bounding box center [850, 745] width 62 height 14
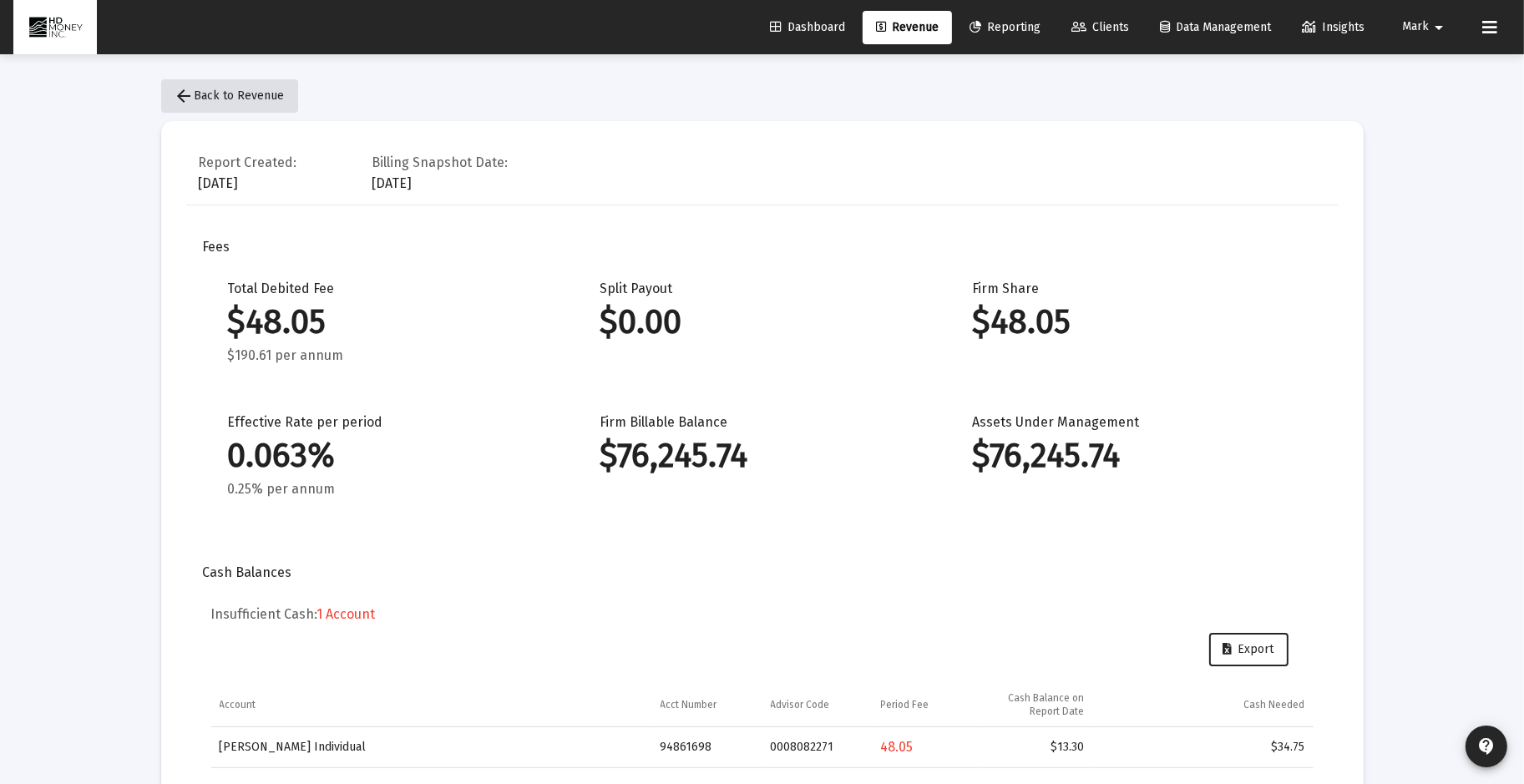
click at [240, 89] on span "arrow_back Back to Revenue" at bounding box center [229, 95] width 110 height 14
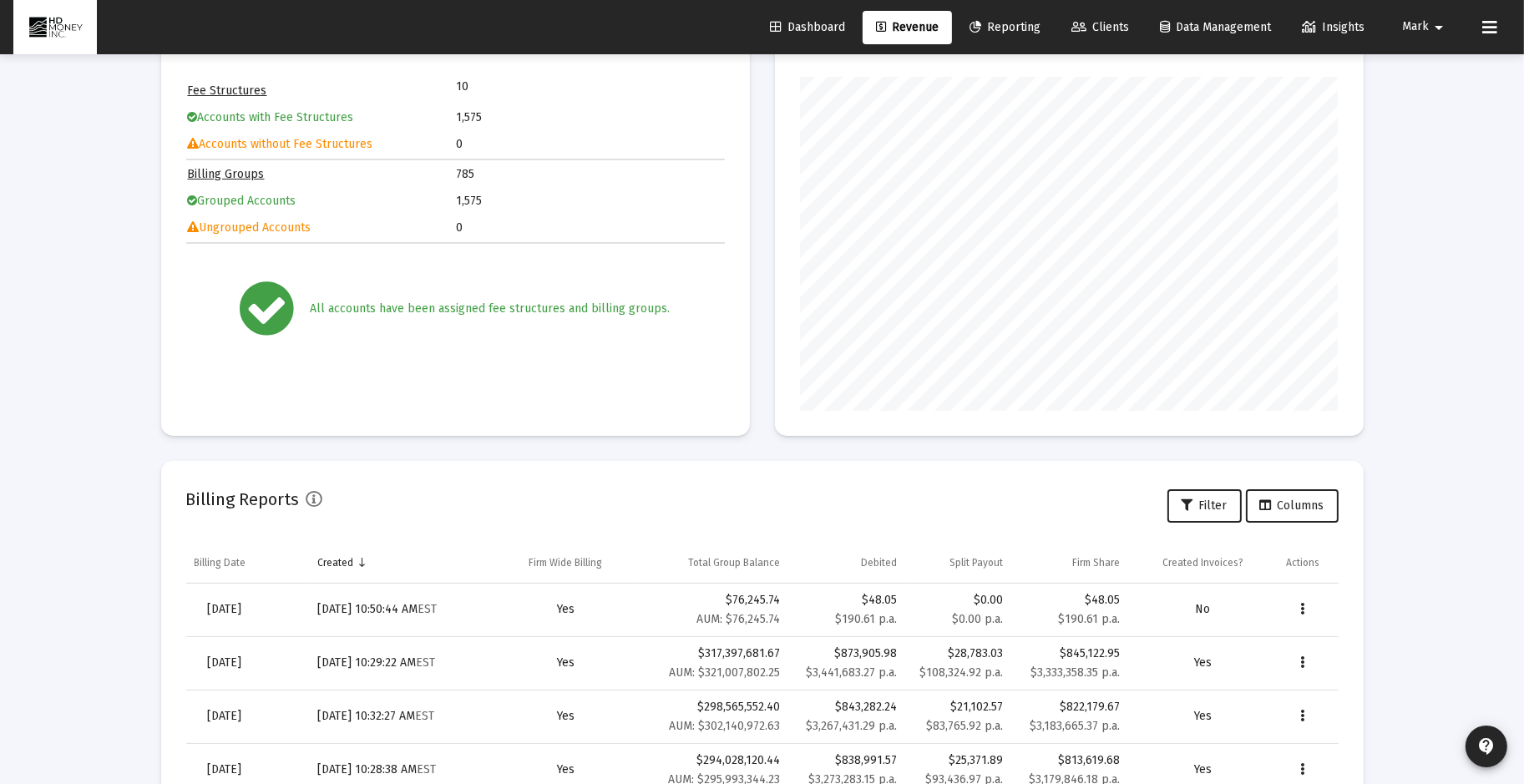
scroll to position [165, 0]
click at [1301, 605] on icon "Data grid" at bounding box center [1302, 608] width 4 height 20
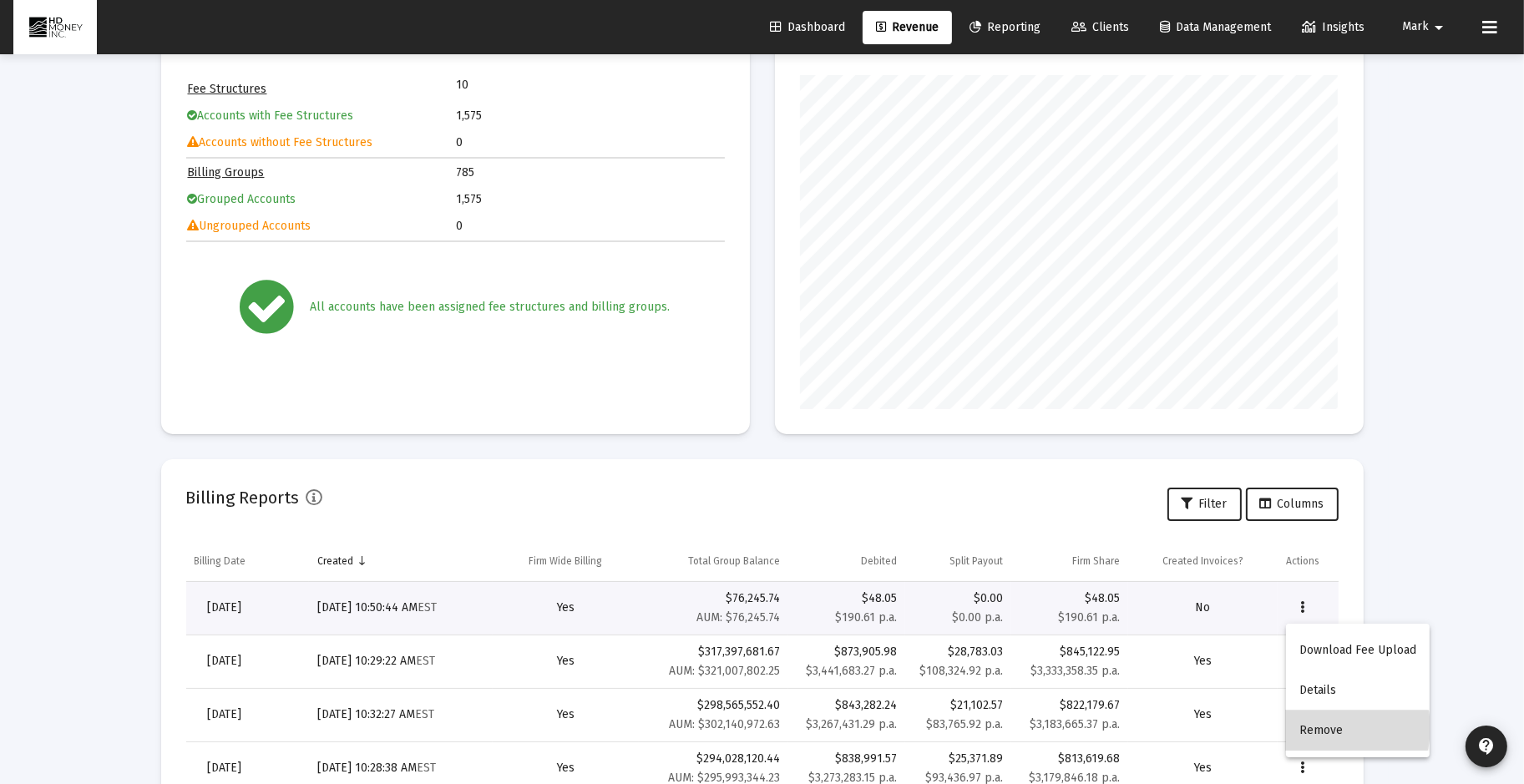
click at [1327, 728] on button "Remove" at bounding box center [1357, 730] width 144 height 40
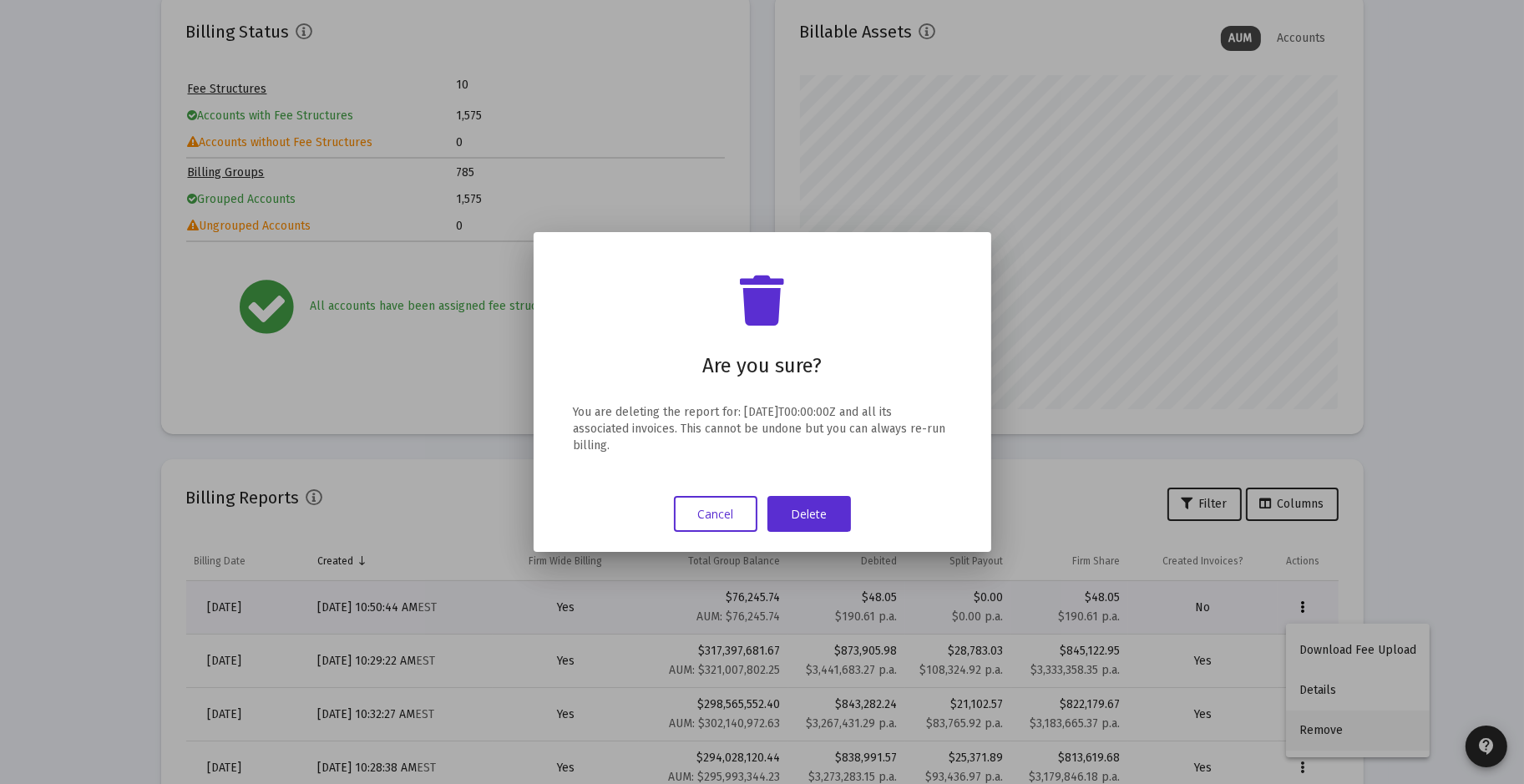
scroll to position [0, 0]
click at [810, 508] on button "Delete" at bounding box center [809, 514] width 83 height 36
